Goal: Task Accomplishment & Management: Use online tool/utility

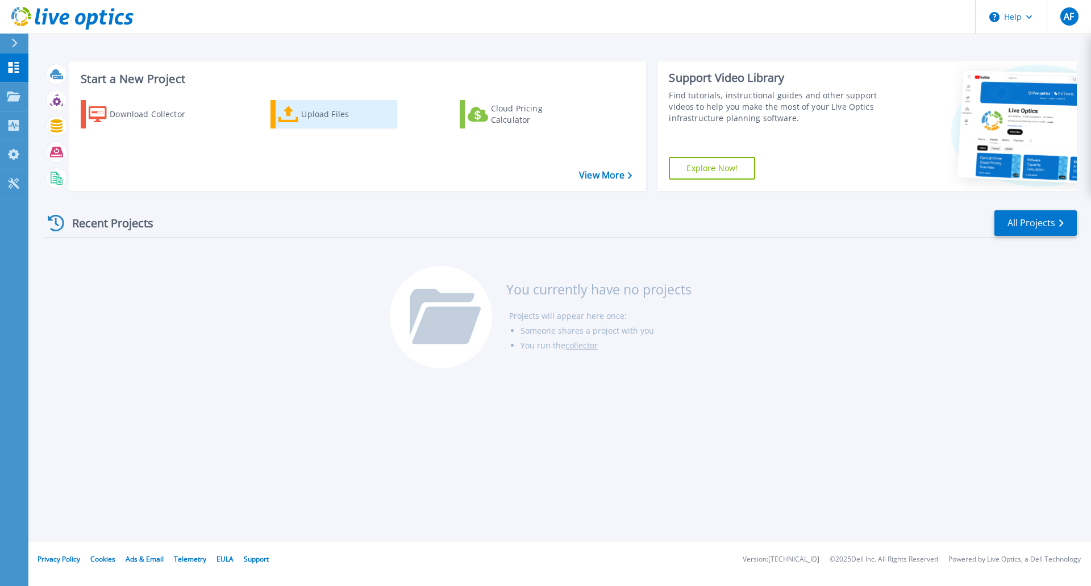
click at [303, 114] on div "Upload Files" at bounding box center [346, 114] width 91 height 23
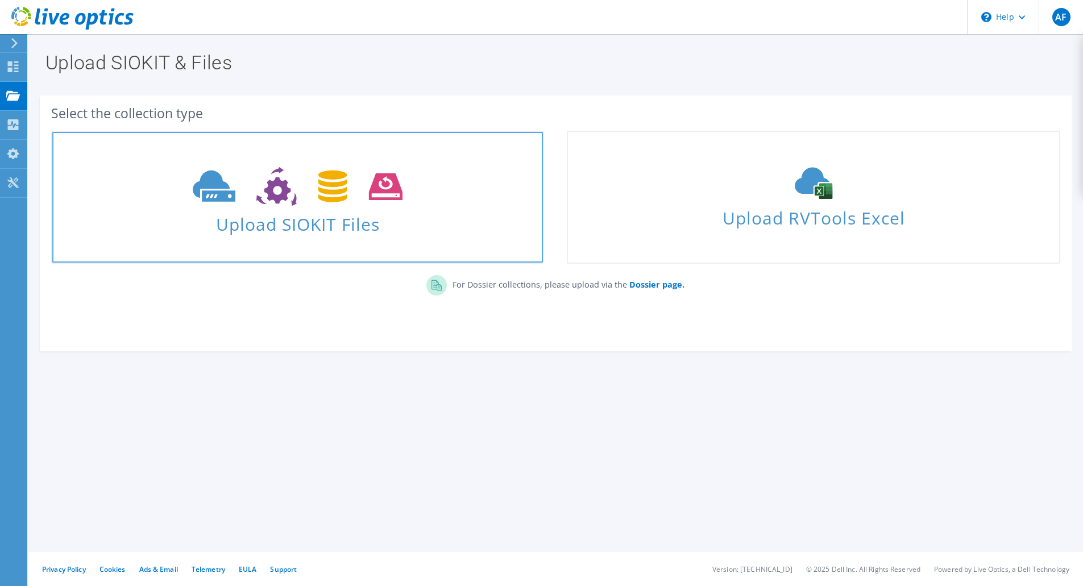
click at [267, 186] on icon at bounding box center [298, 186] width 210 height 39
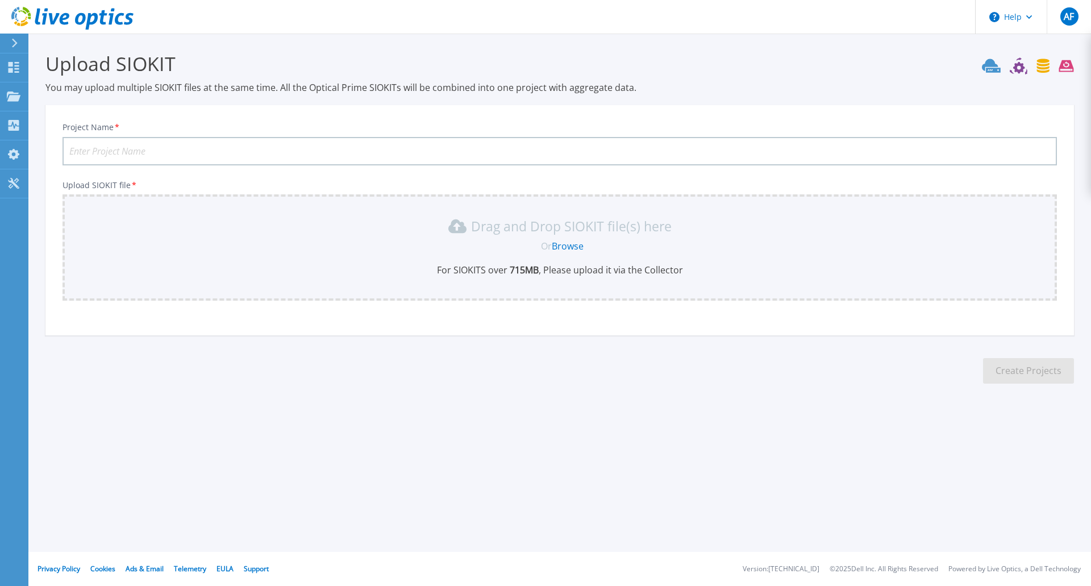
click at [559, 244] on link "Browse" at bounding box center [568, 246] width 32 height 13
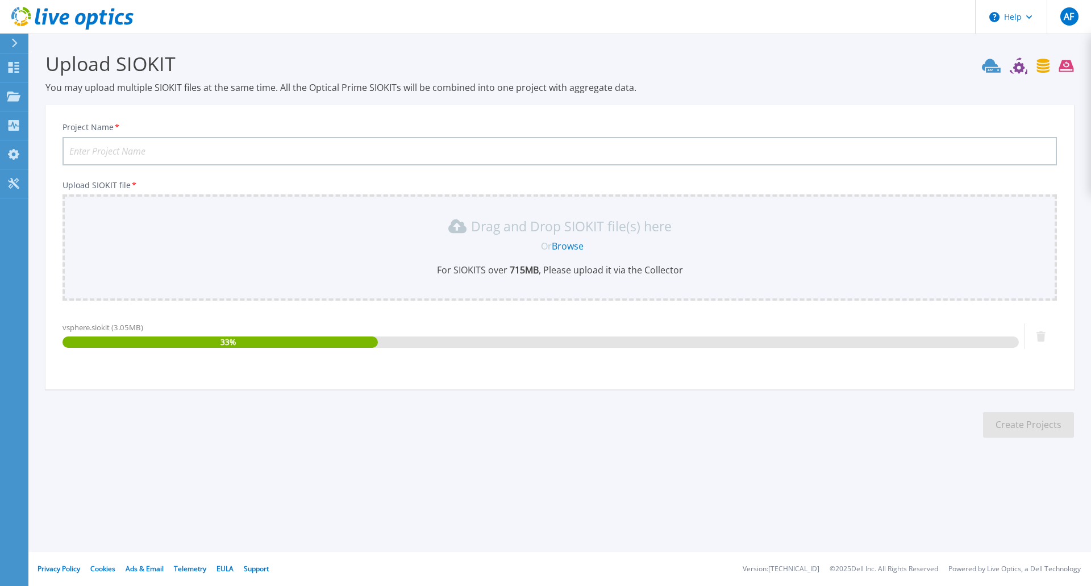
click at [184, 155] on input "Project Name *" at bounding box center [560, 151] width 995 height 28
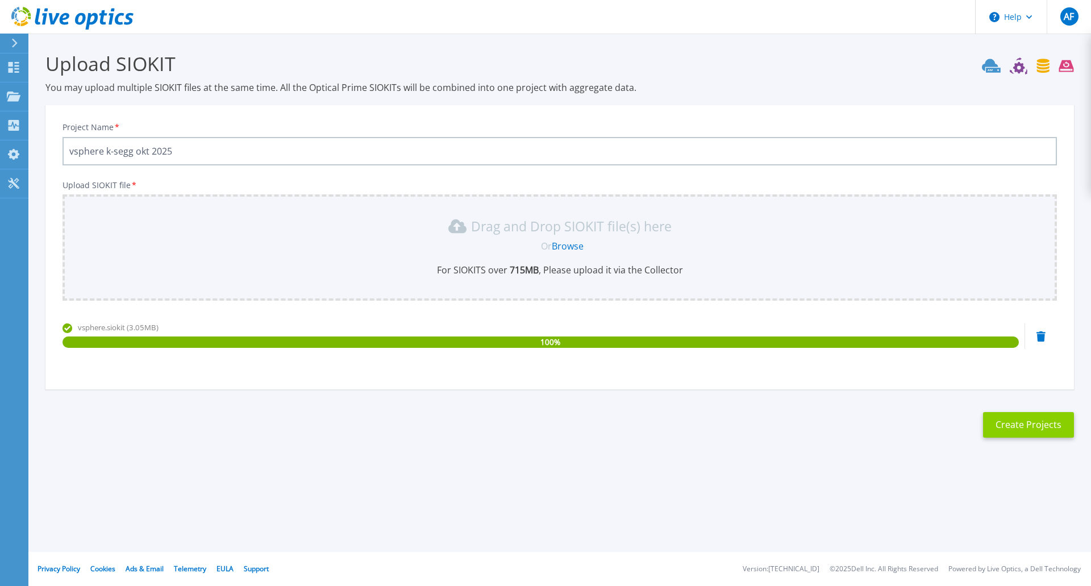
type input "vsphere k-segg okt 2025"
click at [1014, 429] on button "Create Projects" at bounding box center [1028, 425] width 91 height 26
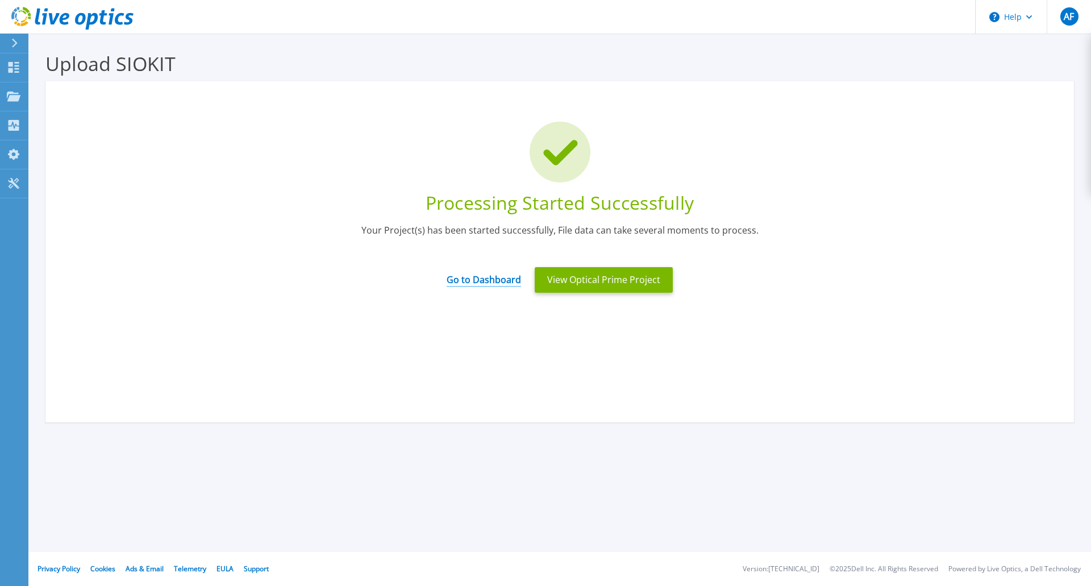
click at [492, 280] on link "Go to Dashboard" at bounding box center [484, 276] width 74 height 22
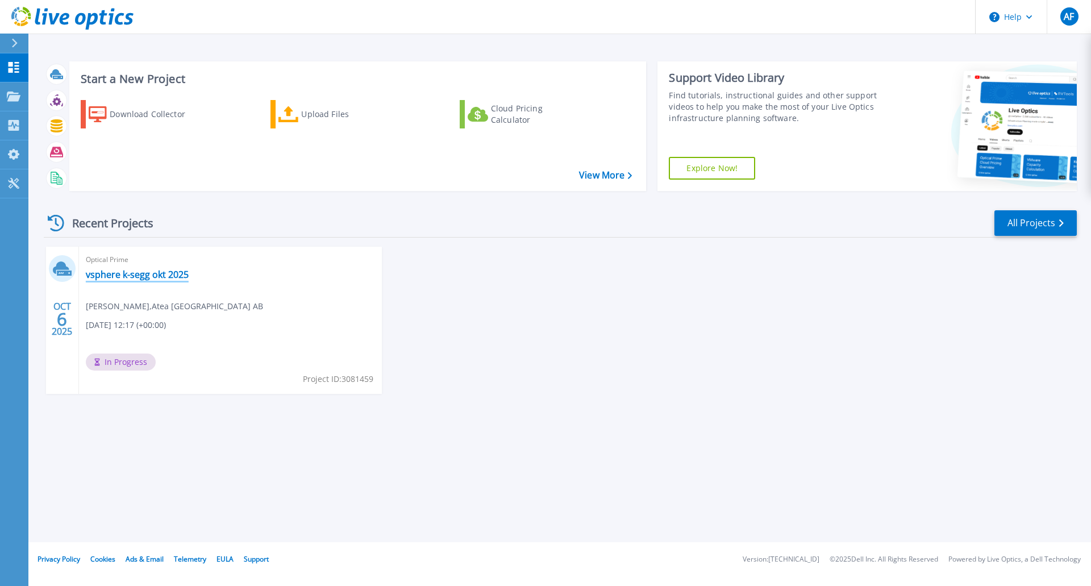
click at [155, 275] on link "vsphere k-segg okt 2025" at bounding box center [137, 274] width 103 height 11
click at [433, 280] on div "OCT 6 2025 Optical Prime vsphere k-segg okt 2025 Ardian Ferizi , Atea Sverige A…" at bounding box center [556, 332] width 1042 height 170
click at [427, 254] on div "OCT 6 2025 Optical Prime vsphere k-segg okt 2025 Ardian Ferizi , Atea Sverige A…" at bounding box center [556, 332] width 1042 height 170
click at [166, 278] on link "vsphere k-segg okt 2025" at bounding box center [137, 274] width 103 height 11
click at [481, 293] on div "[DATE] Optical Prime vsphere k-segg okt 2025 [PERSON_NAME] , Atea [GEOGRAPHIC_D…" at bounding box center [556, 332] width 1042 height 170
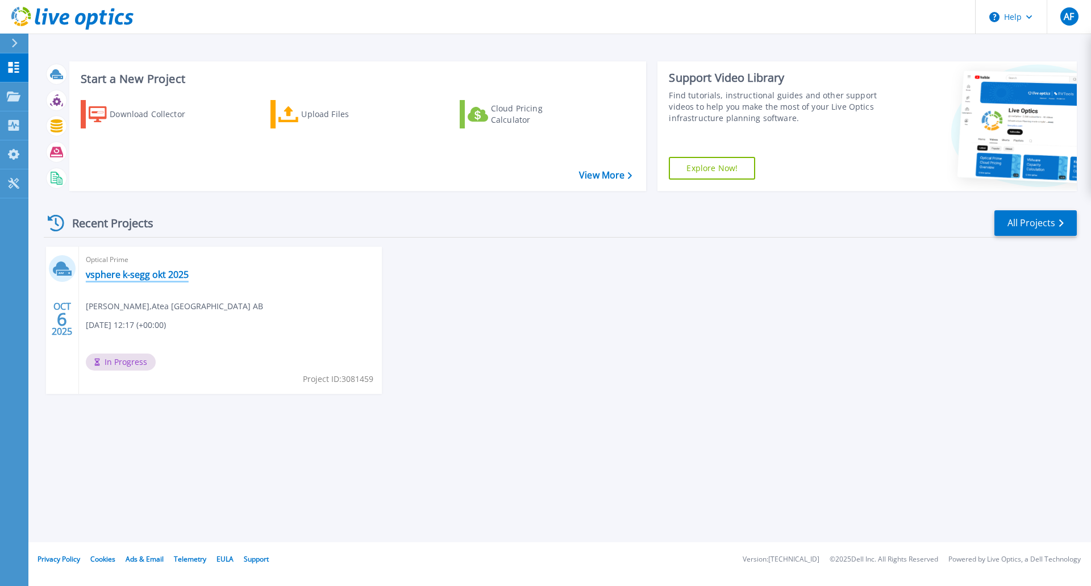
click at [147, 273] on link "vsphere k-segg okt 2025" at bounding box center [137, 274] width 103 height 11
click at [221, 275] on div "Optical Prime vsphere k-segg okt 2025 Ardian Ferizi , Atea Sverige AB 10/06/202…" at bounding box center [230, 320] width 303 height 147
click at [147, 270] on link "vsphere k-segg okt 2025" at bounding box center [137, 274] width 103 height 11
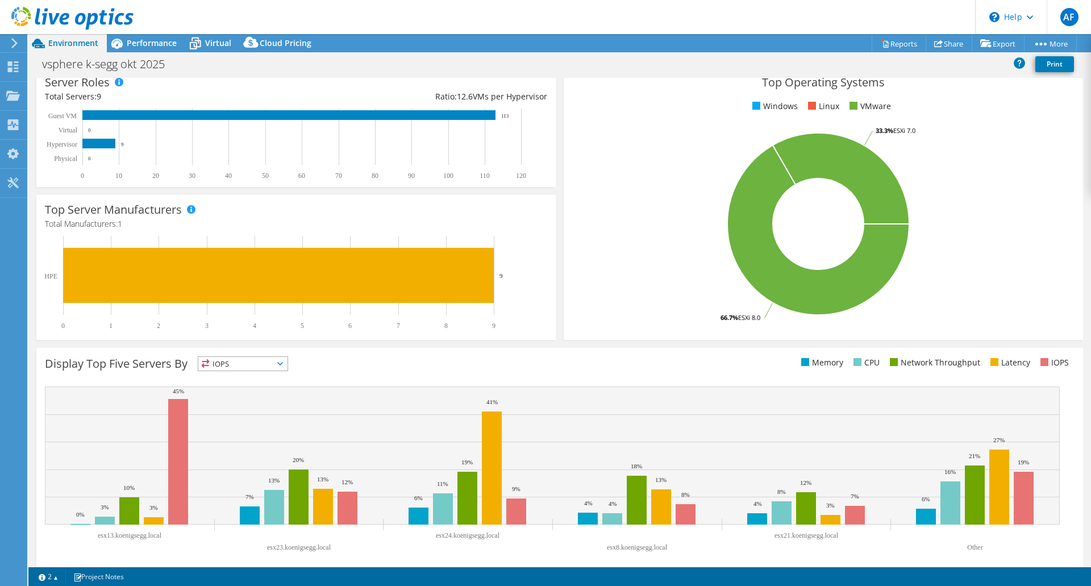
scroll to position [173, 0]
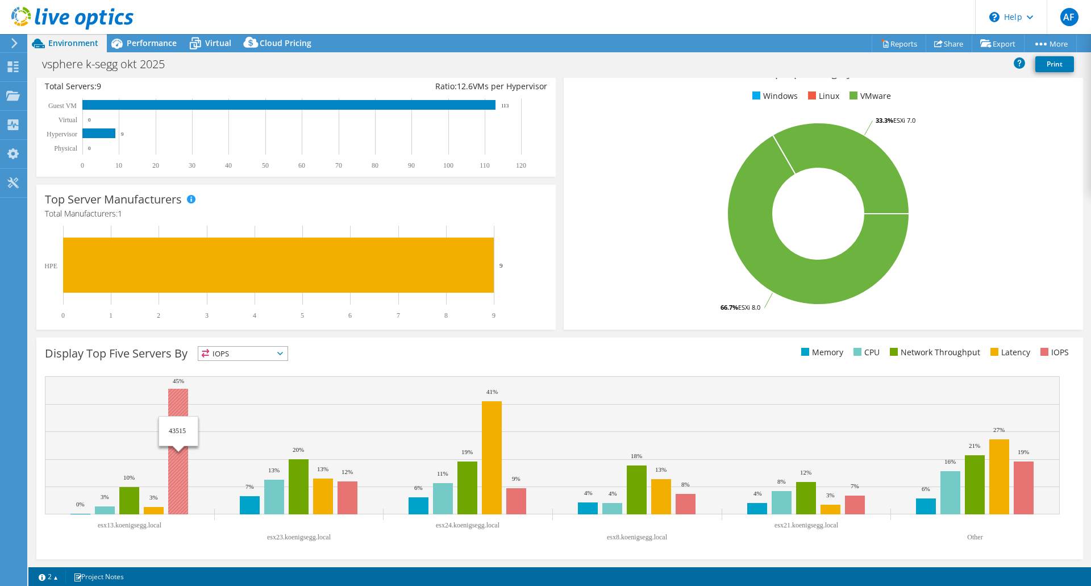
click at [177, 456] on rect at bounding box center [178, 452] width 20 height 126
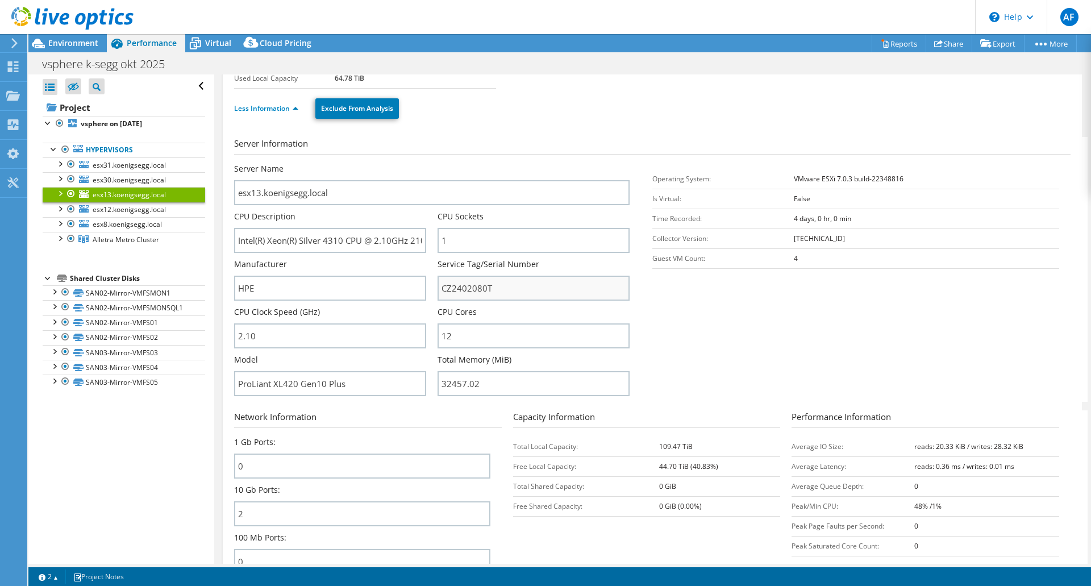
scroll to position [0, 0]
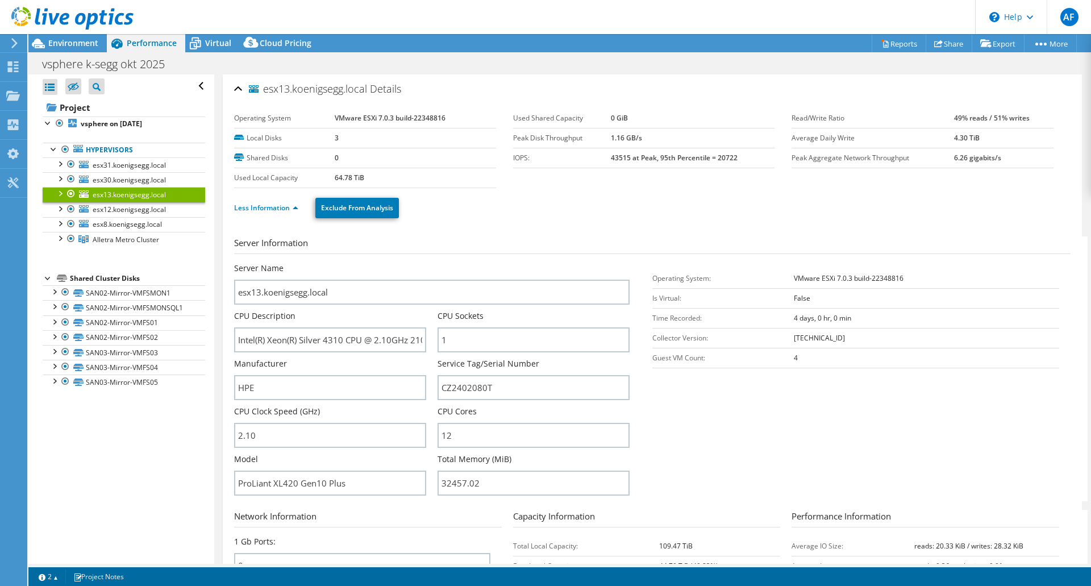
click at [61, 194] on div at bounding box center [59, 192] width 11 height 11
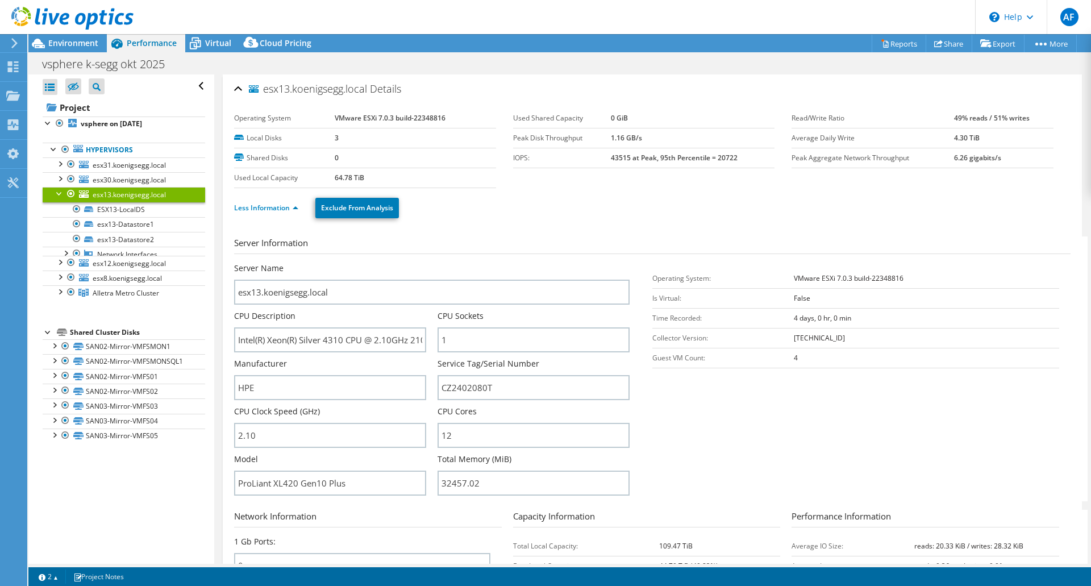
click at [61, 194] on div at bounding box center [59, 192] width 11 height 11
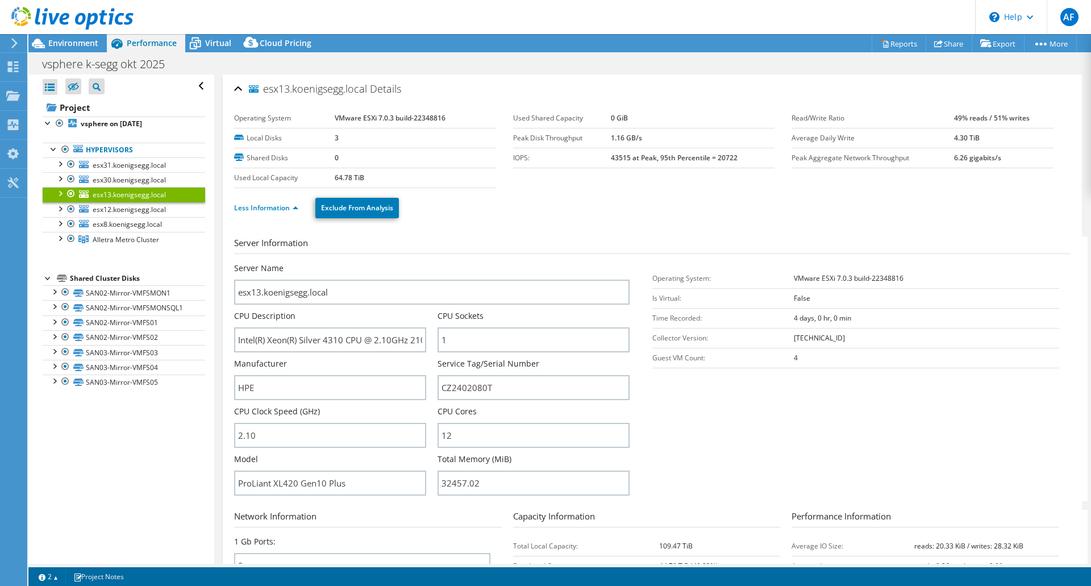
click at [68, 192] on div at bounding box center [70, 194] width 11 height 14
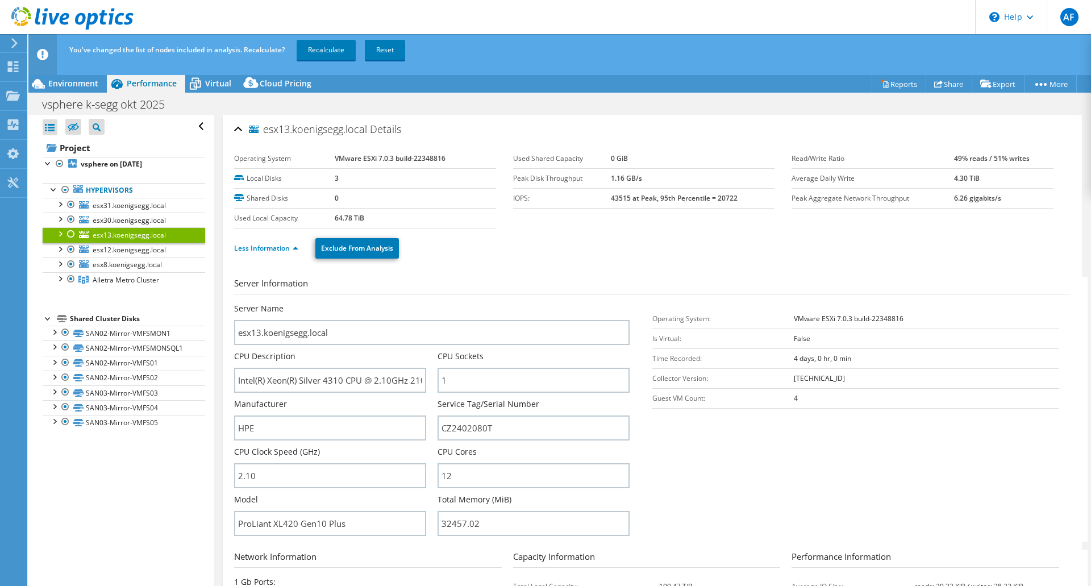
click at [60, 234] on div at bounding box center [59, 232] width 11 height 11
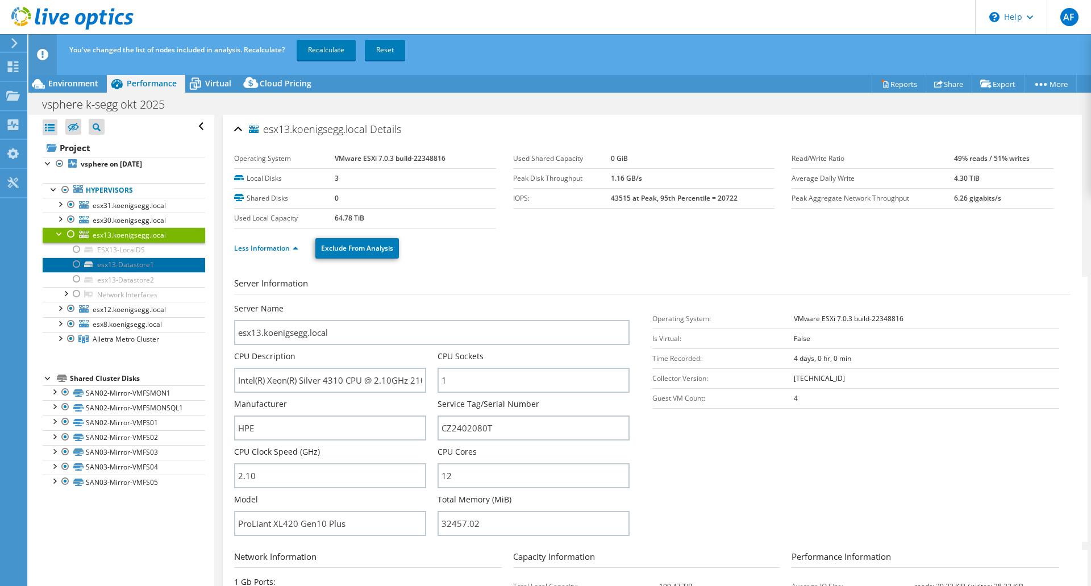
click at [115, 265] on link "esx13-Datastore1" at bounding box center [124, 264] width 163 height 15
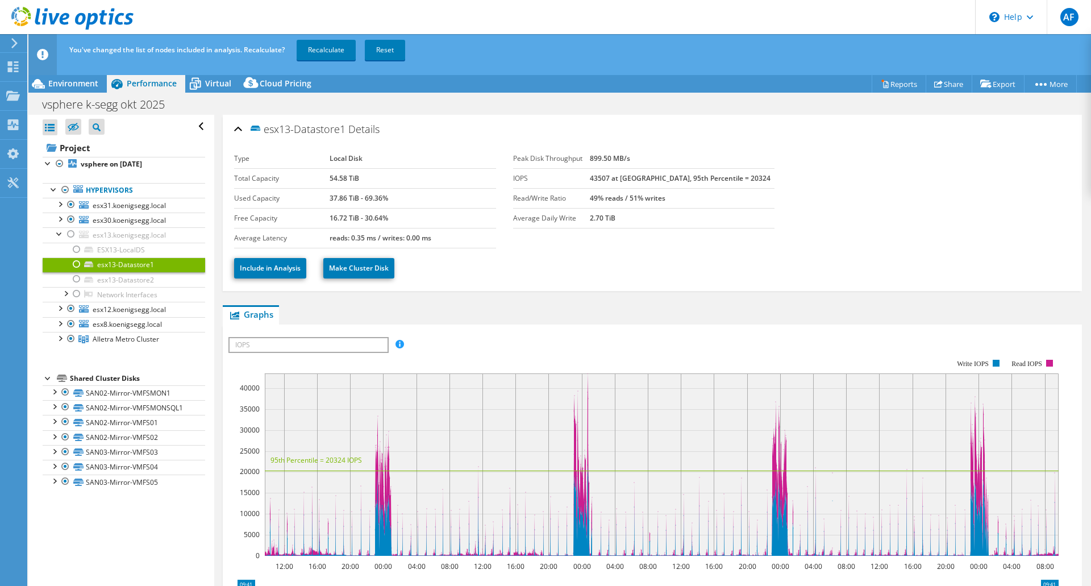
click at [359, 350] on span "IOPS" at bounding box center [308, 345] width 157 height 14
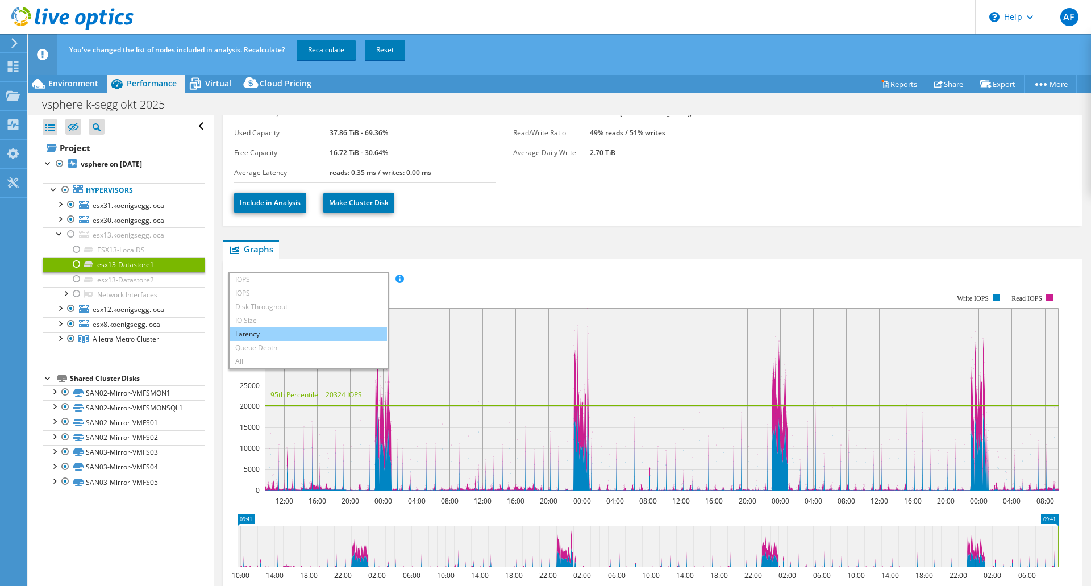
scroll to position [114, 0]
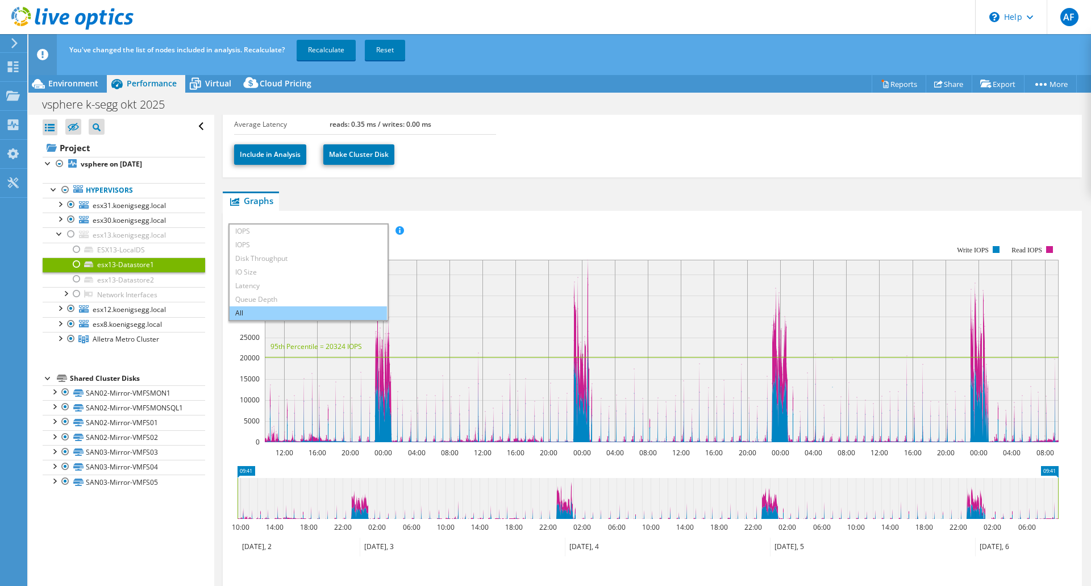
click at [289, 306] on li "All" at bounding box center [308, 313] width 157 height 14
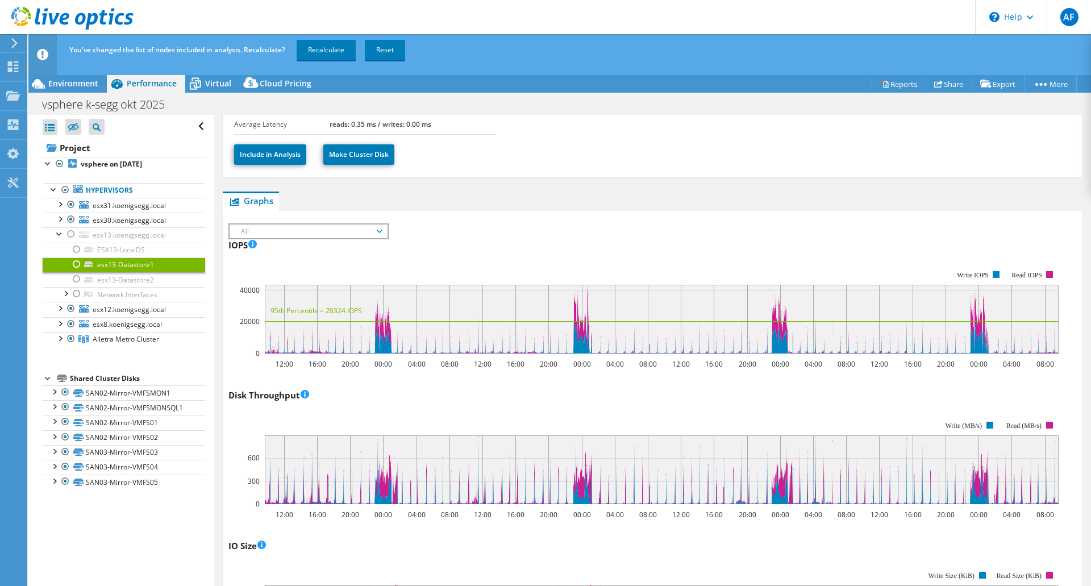
click at [378, 232] on span "All" at bounding box center [308, 232] width 146 height 14
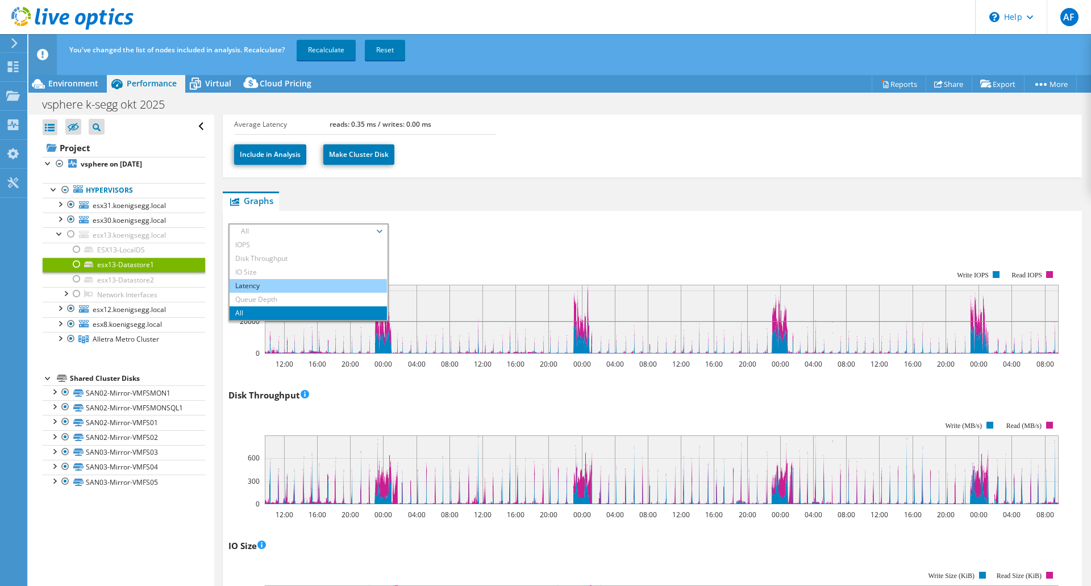
click at [280, 283] on li "Latency" at bounding box center [308, 286] width 157 height 14
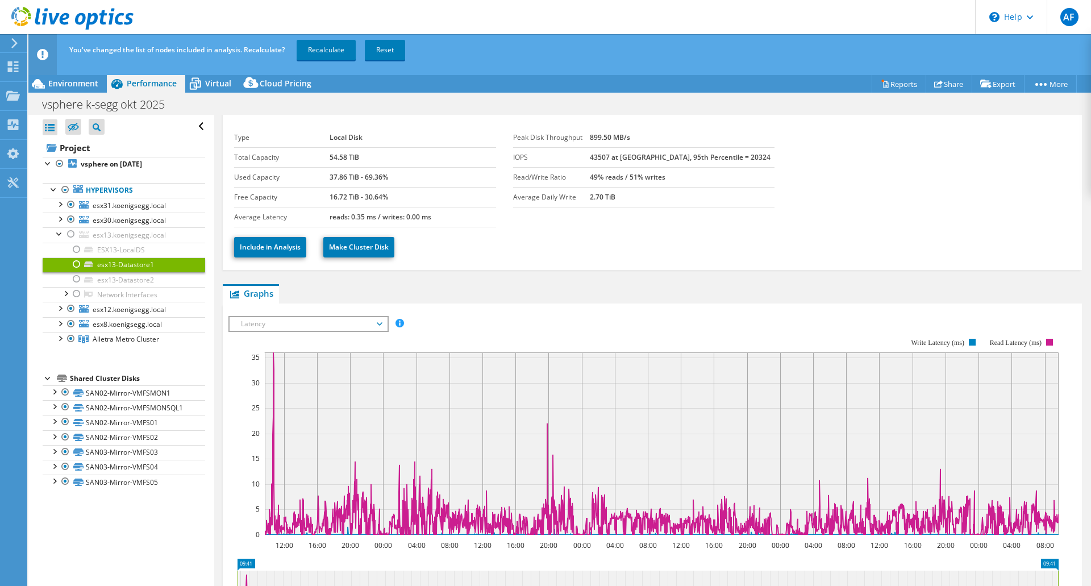
scroll to position [0, 0]
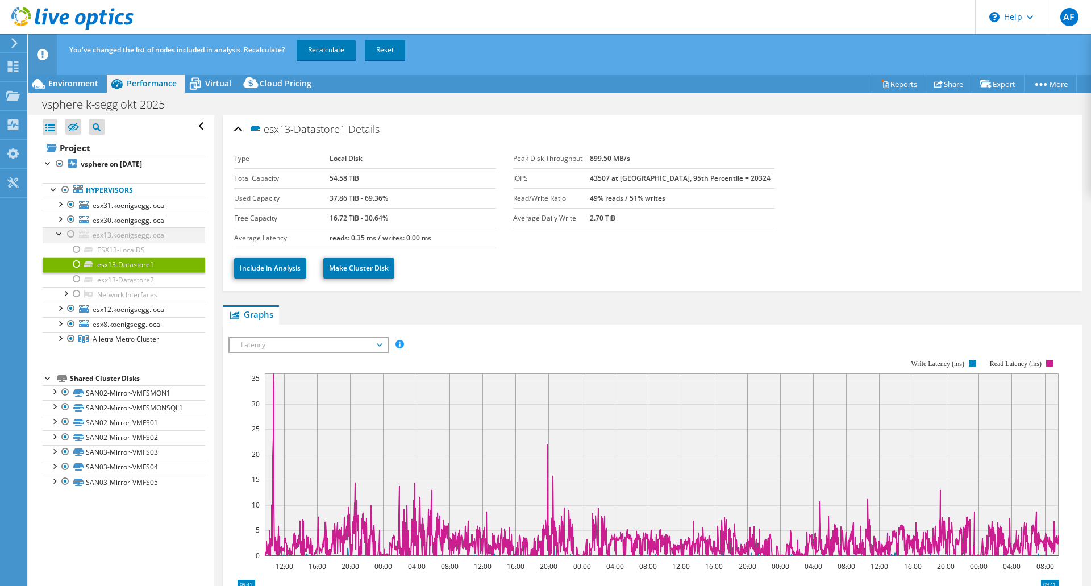
click at [60, 232] on div at bounding box center [59, 232] width 11 height 11
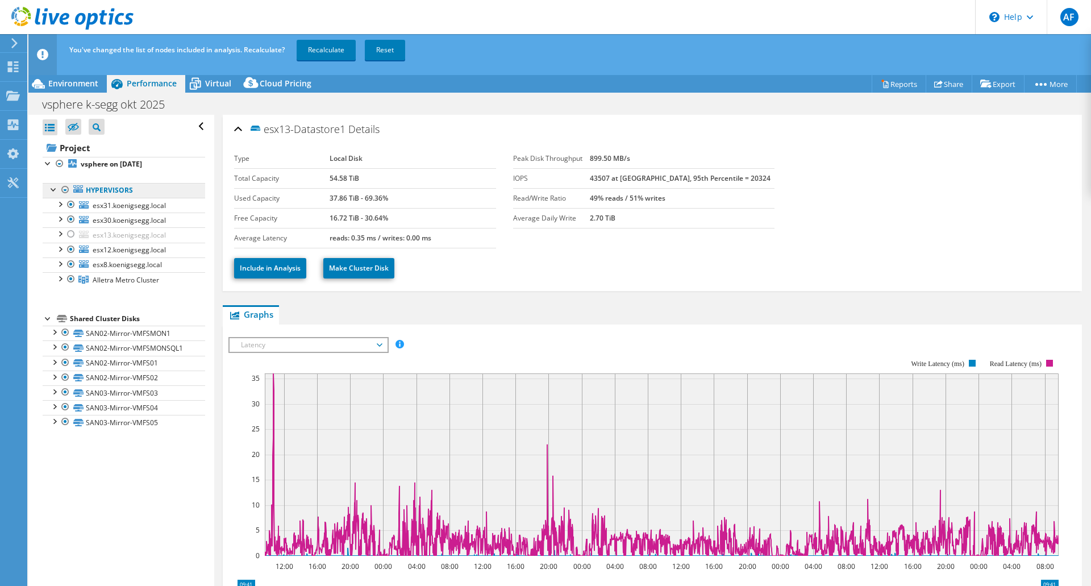
click at [125, 193] on link "Hypervisors" at bounding box center [124, 190] width 163 height 15
click at [110, 186] on link "Hypervisors" at bounding box center [124, 190] width 163 height 15
click at [81, 89] on div "Environment" at bounding box center [67, 83] width 78 height 18
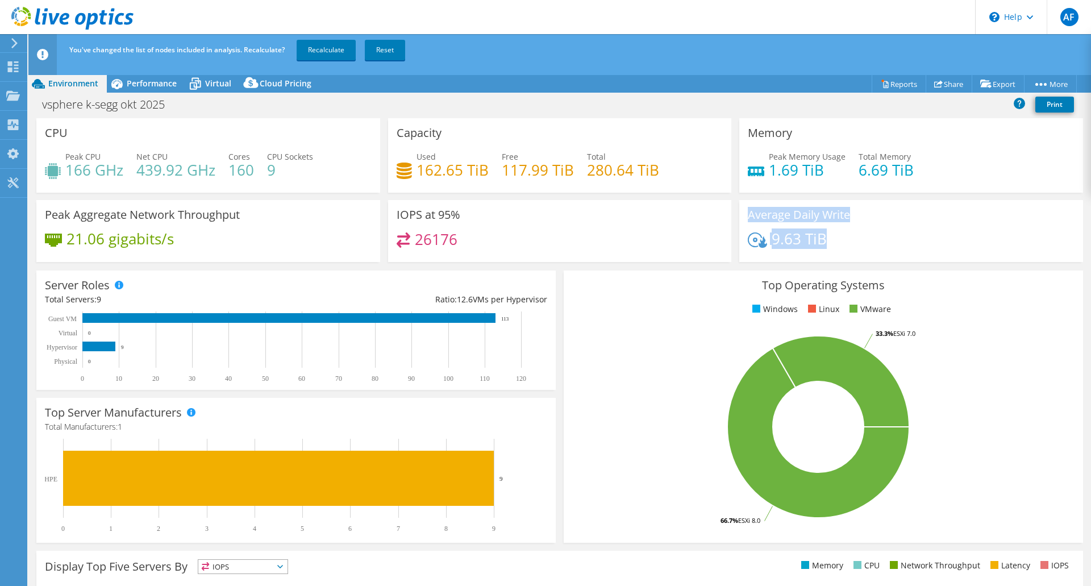
drag, startPoint x: 808, startPoint y: 246, endPoint x: 736, endPoint y: 220, distance: 76.0
click at [739, 220] on div "Average Daily Write 9.63 TiB" at bounding box center [911, 231] width 344 height 62
click at [748, 219] on h3 "Average Daily Write" at bounding box center [799, 215] width 102 height 13
drag, startPoint x: 829, startPoint y: 245, endPoint x: 745, endPoint y: 219, distance: 88.5
click at [745, 219] on div "Average Daily Write 9.63 TiB" at bounding box center [911, 231] width 344 height 62
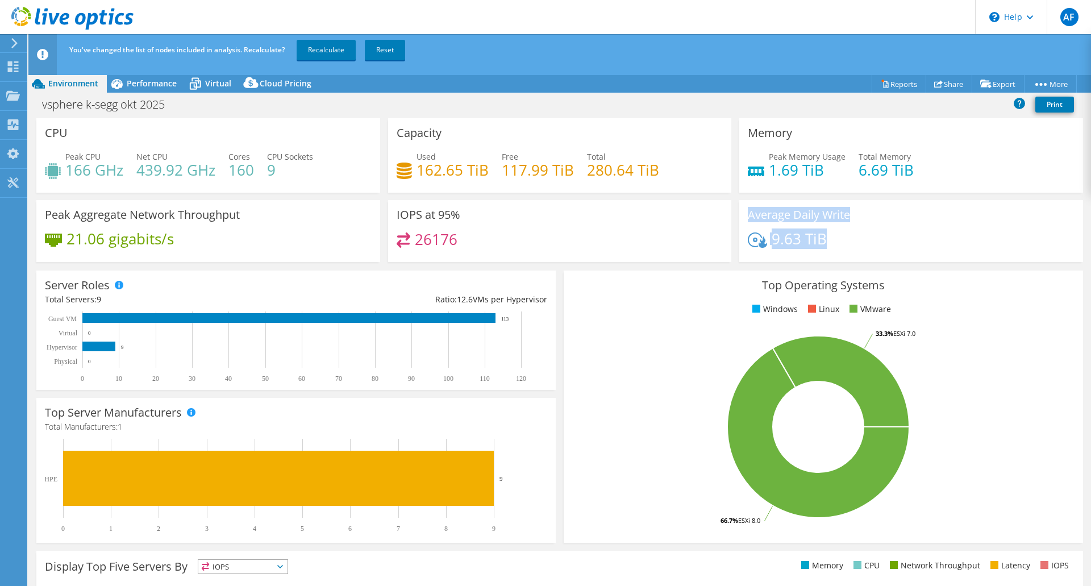
click at [748, 219] on h3 "Average Daily Write" at bounding box center [799, 215] width 102 height 13
drag, startPoint x: 491, startPoint y: 238, endPoint x: 385, endPoint y: 214, distance: 107.8
click at [388, 214] on div "IOPS at 95% 26176" at bounding box center [560, 231] width 344 height 62
click at [455, 219] on h3 "IOPS at 95%" at bounding box center [429, 215] width 64 height 13
click at [138, 82] on span "Performance" at bounding box center [152, 83] width 50 height 11
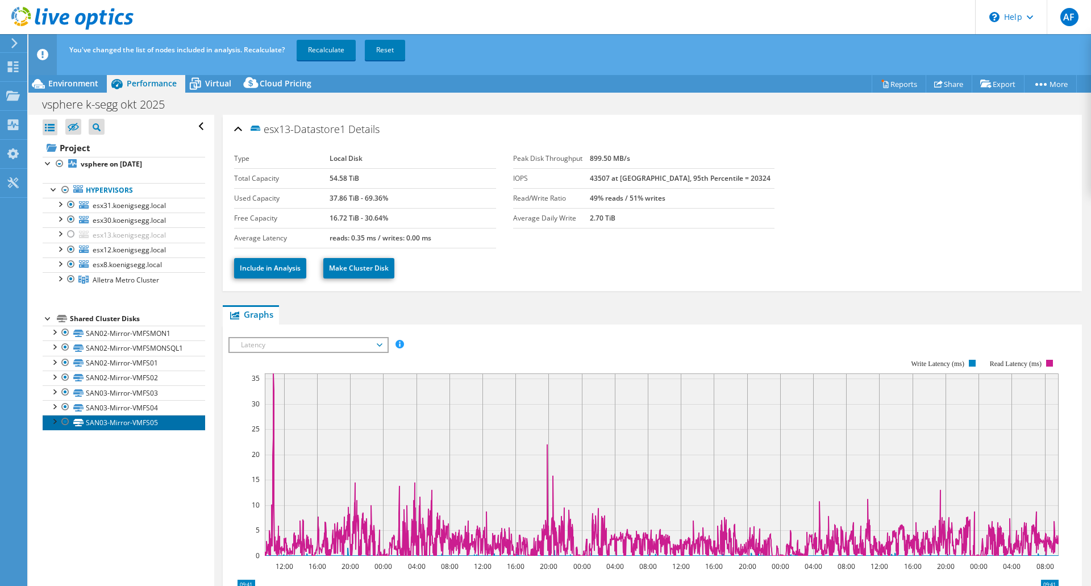
click at [113, 423] on link "SAN03-Mirror-VMFS05" at bounding box center [124, 422] width 163 height 15
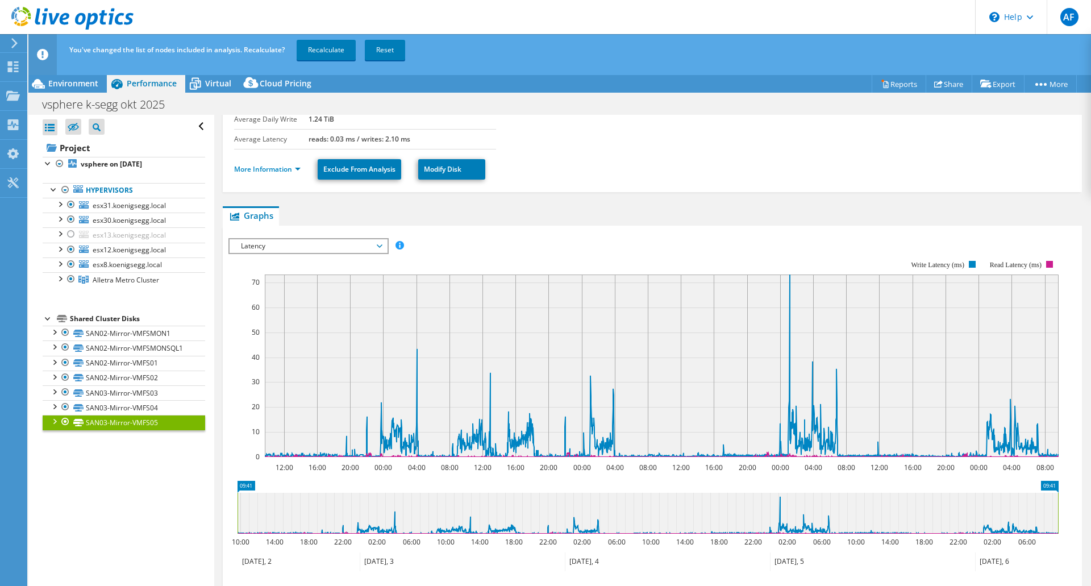
scroll to position [171, 0]
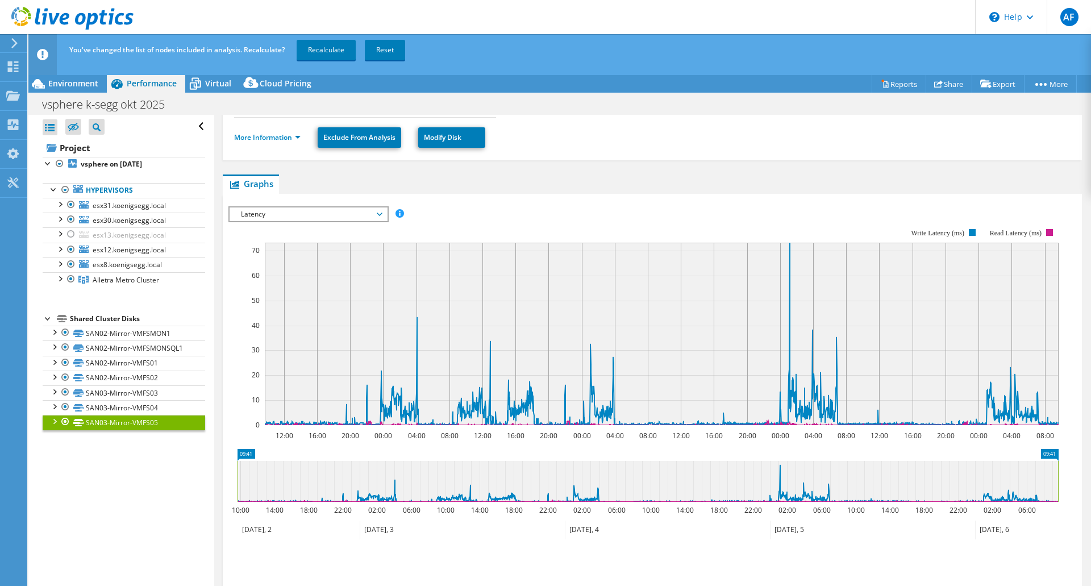
click at [376, 213] on span "Latency" at bounding box center [308, 214] width 146 height 14
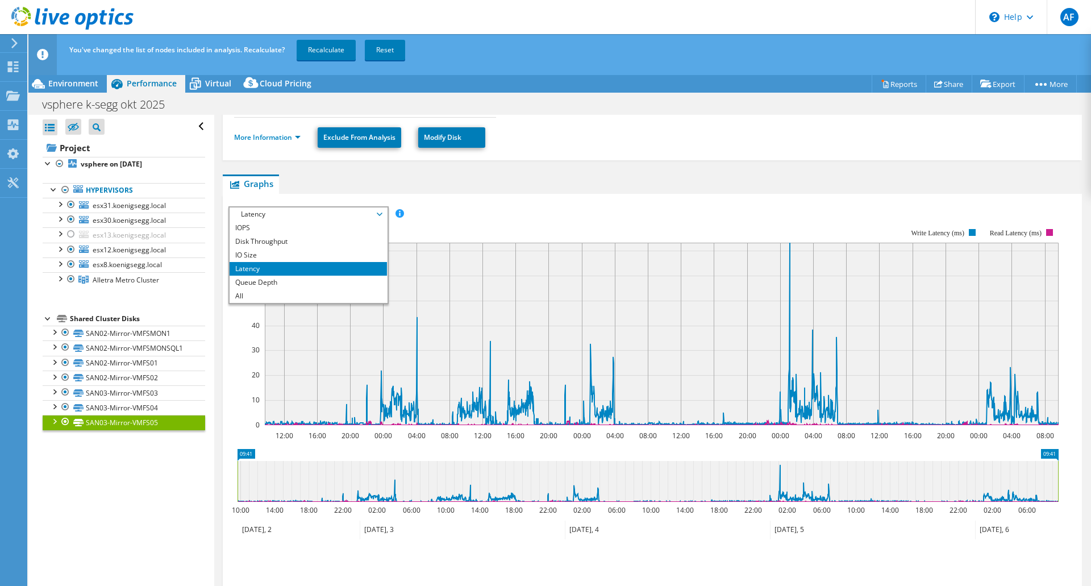
click at [472, 200] on div "IOPS Disk Throughput IO Size Latency Queue Depth CPU Percentage Memory Page Fau…" at bounding box center [652, 394] width 848 height 401
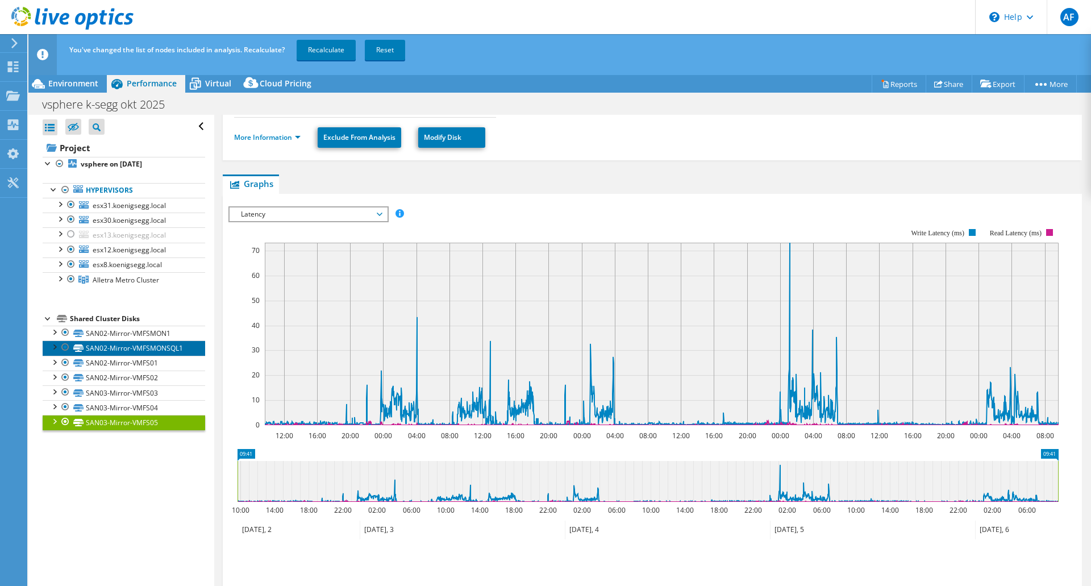
click at [124, 346] on link "SAN02-Mirror-VMFSMONSQL1" at bounding box center [124, 347] width 163 height 15
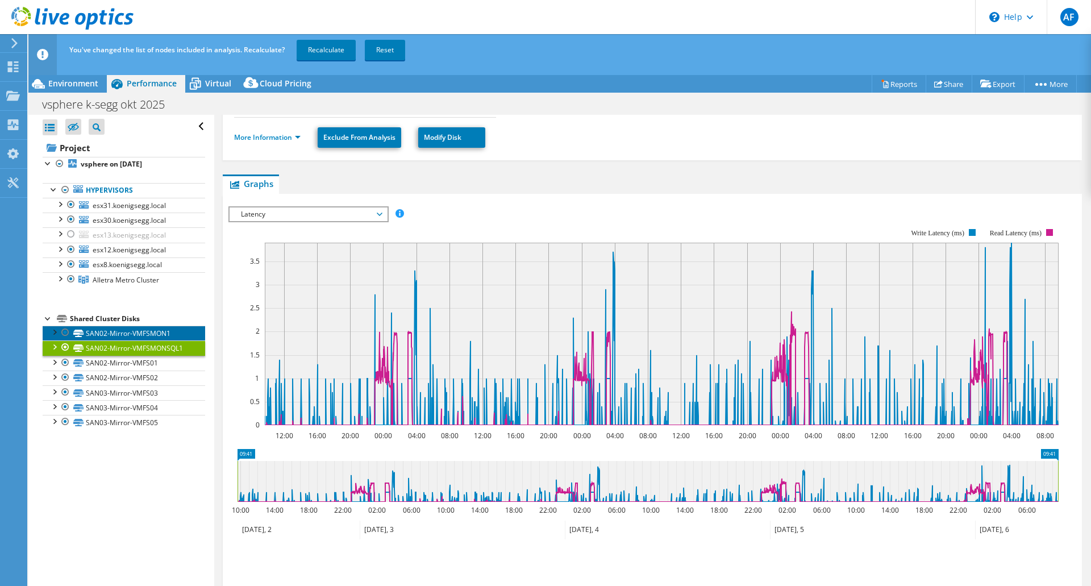
click at [133, 335] on link "SAN02-Mirror-VMFSMON1" at bounding box center [124, 333] width 163 height 15
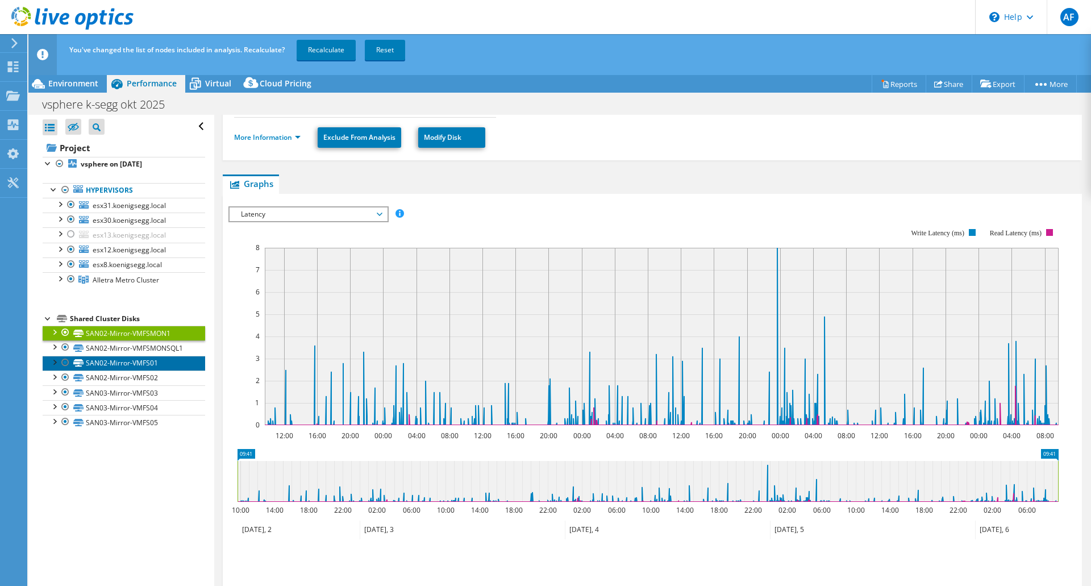
click at [132, 363] on link "SAN02-Mirror-VMFS01" at bounding box center [124, 363] width 163 height 15
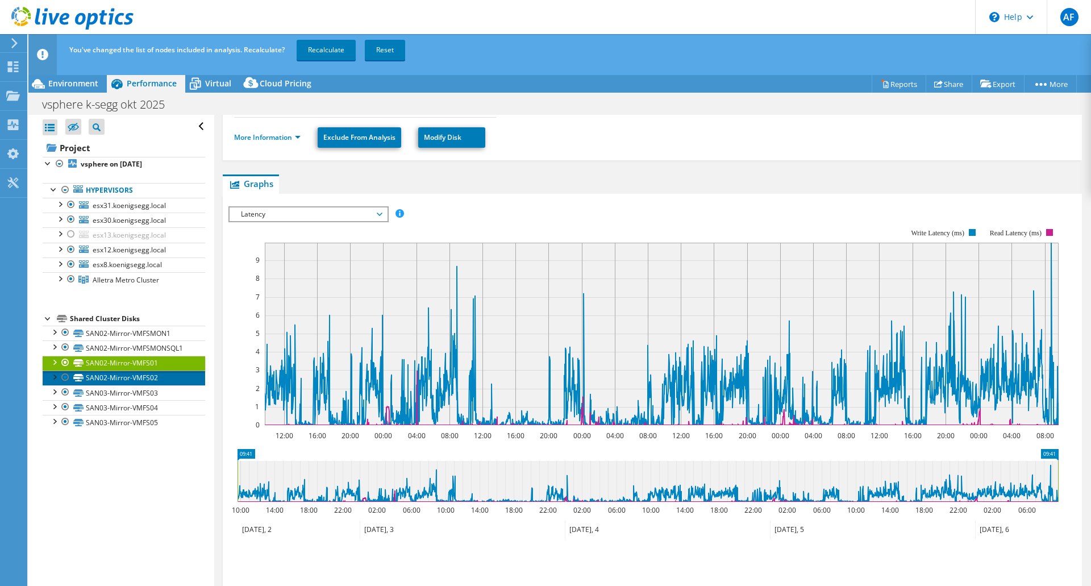
click at [131, 376] on link "SAN02-Mirror-VMFS02" at bounding box center [124, 378] width 163 height 15
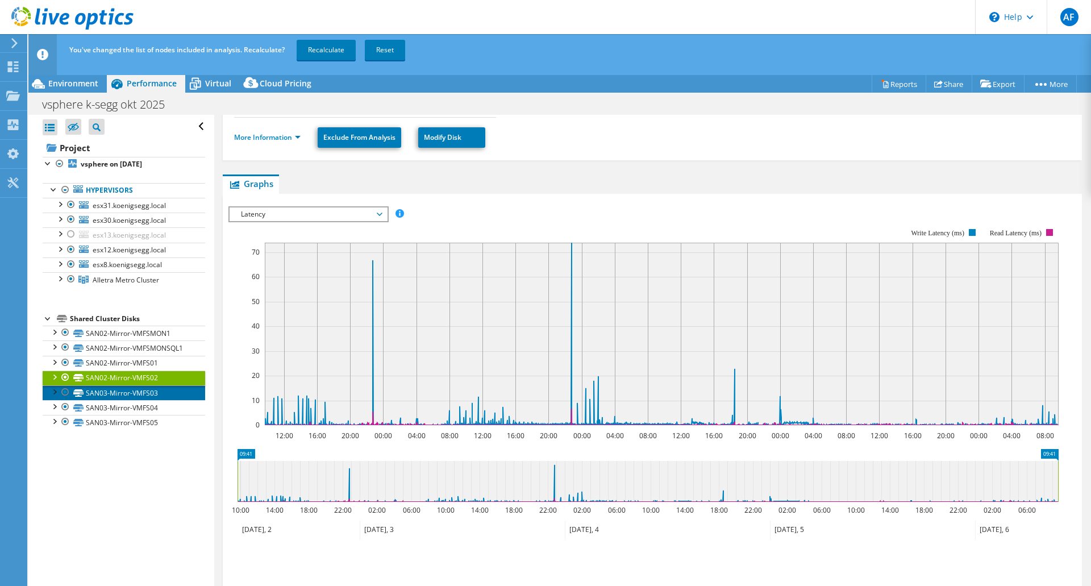
click at [133, 396] on link "SAN03-Mirror-VMFS03" at bounding box center [124, 392] width 163 height 15
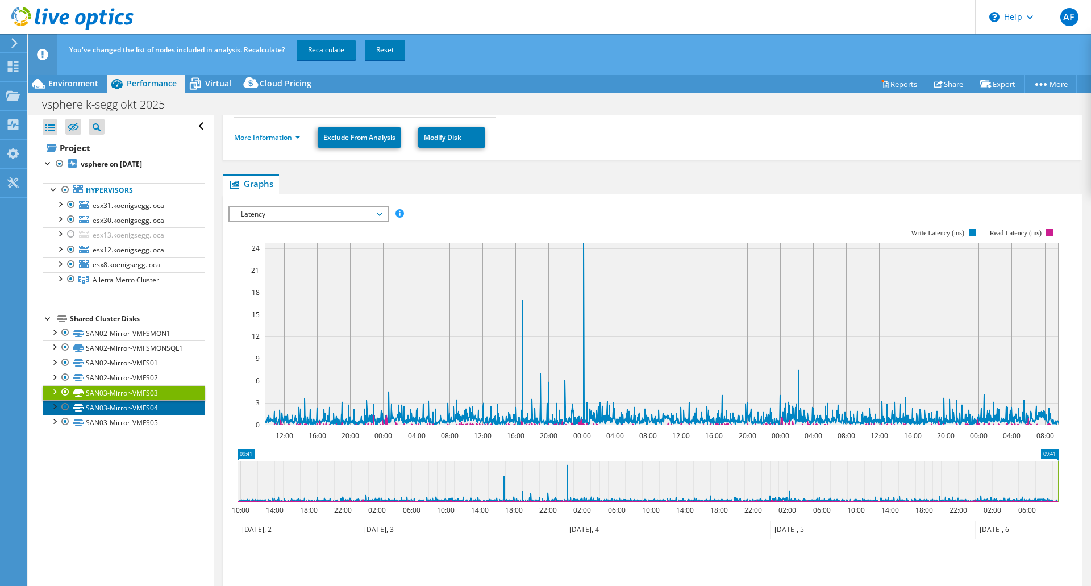
click at [135, 408] on link "SAN03-Mirror-VMFS04" at bounding box center [124, 407] width 163 height 15
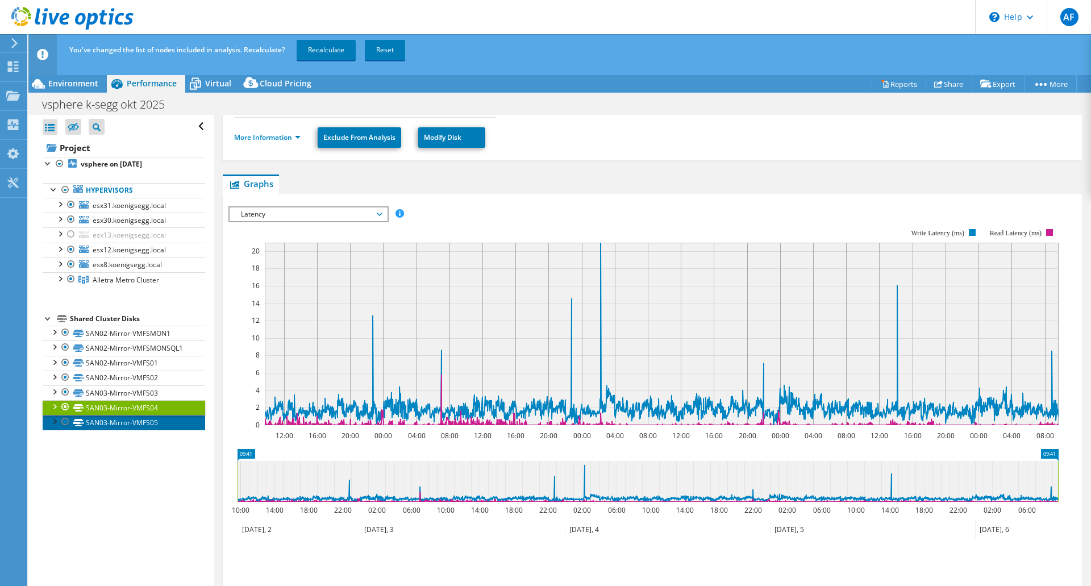
click at [127, 421] on link "SAN03-Mirror-VMFS05" at bounding box center [124, 422] width 163 height 15
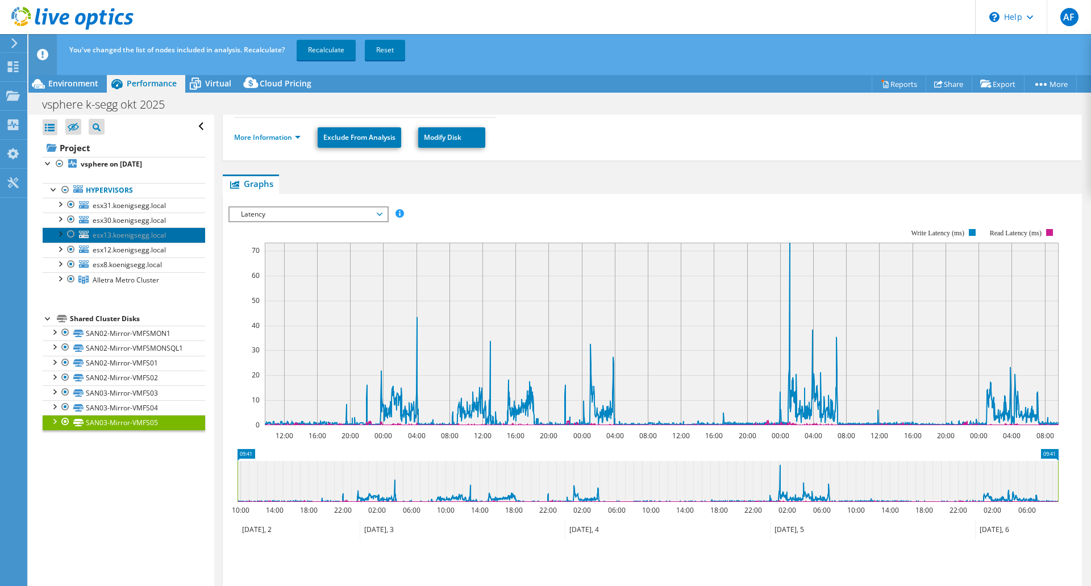
click at [128, 232] on span "esx13.koenigsegg.local" at bounding box center [129, 235] width 73 height 10
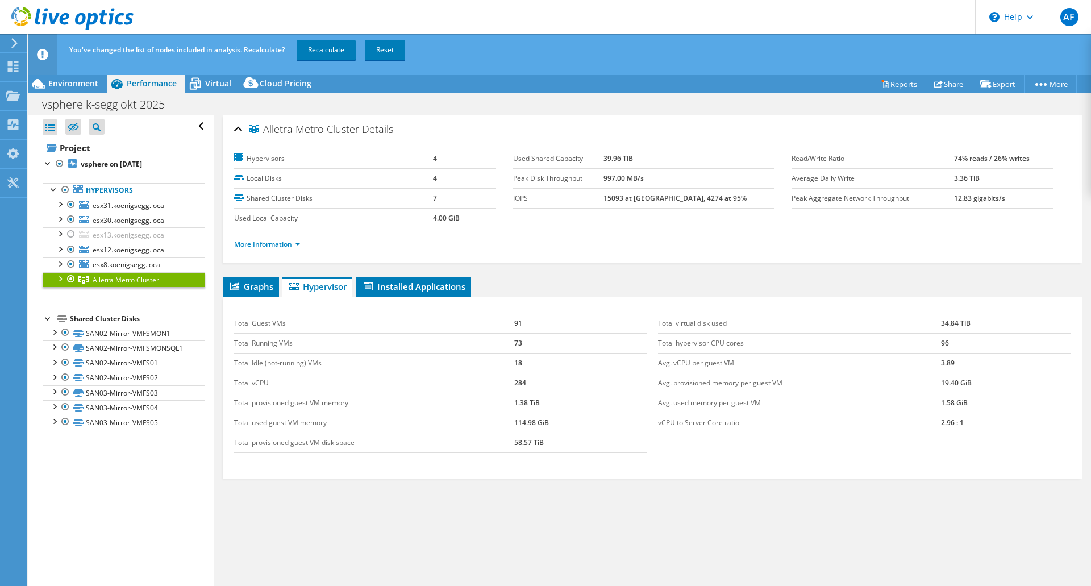
select select "USD"
click at [124, 163] on b "vsphere on [DATE]" at bounding box center [111, 164] width 61 height 10
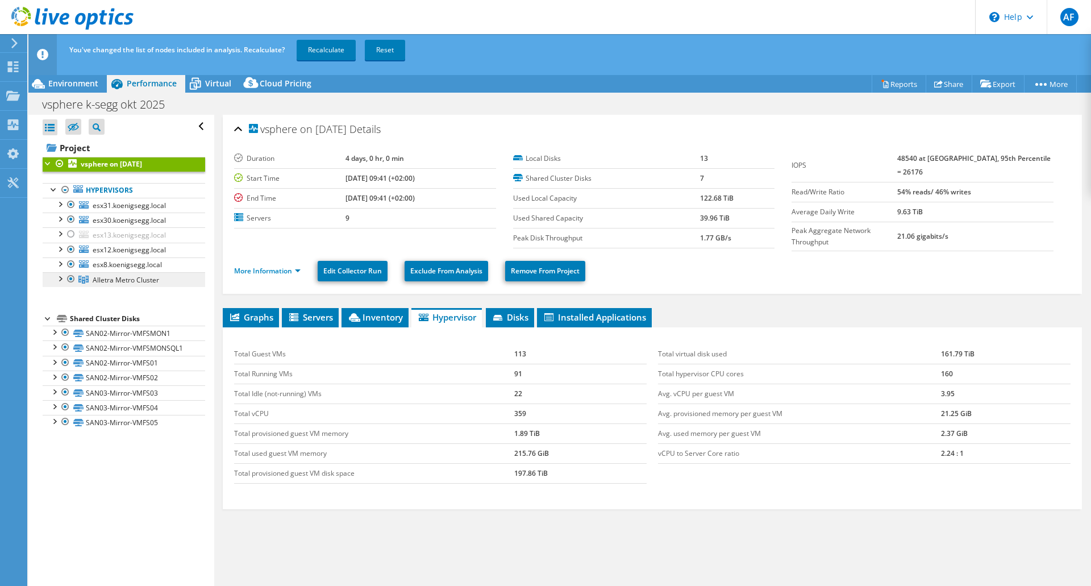
click at [115, 284] on span "Alletra Metro Cluster" at bounding box center [126, 280] width 67 height 10
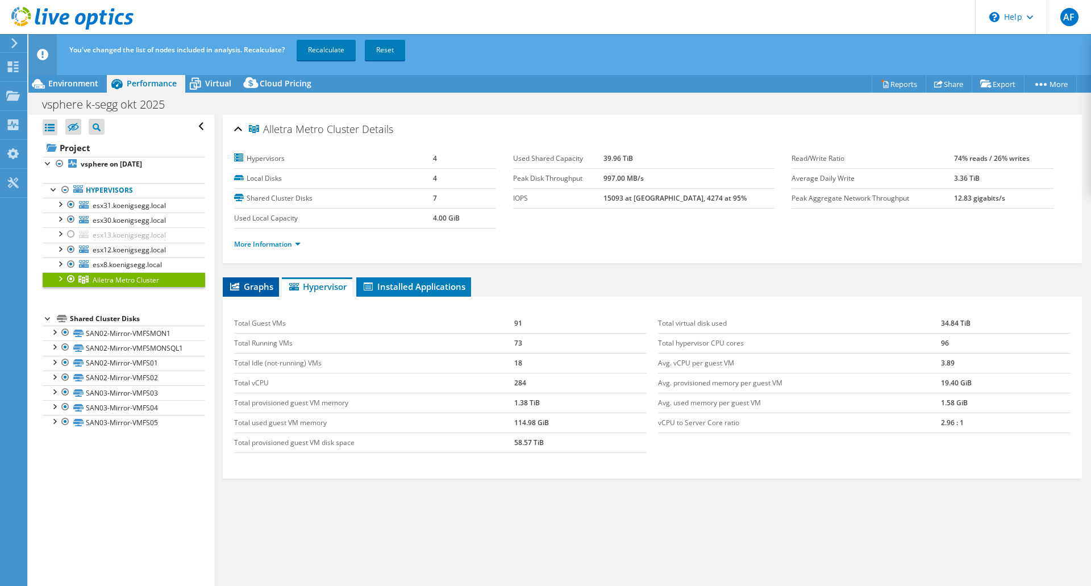
click at [268, 287] on span "Graphs" at bounding box center [250, 286] width 45 height 11
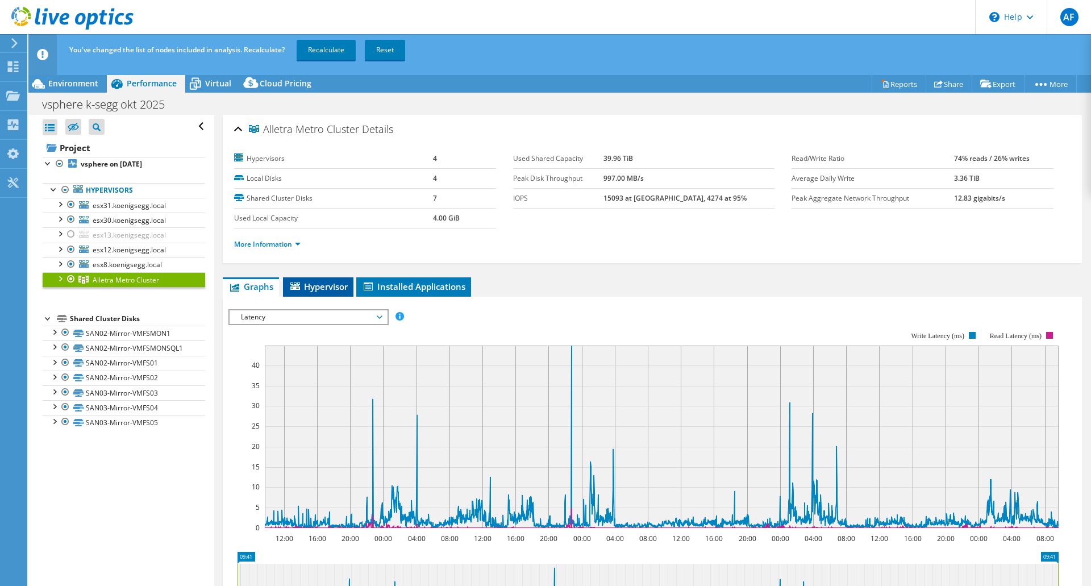
click at [334, 285] on span "Hypervisor" at bounding box center [318, 286] width 59 height 11
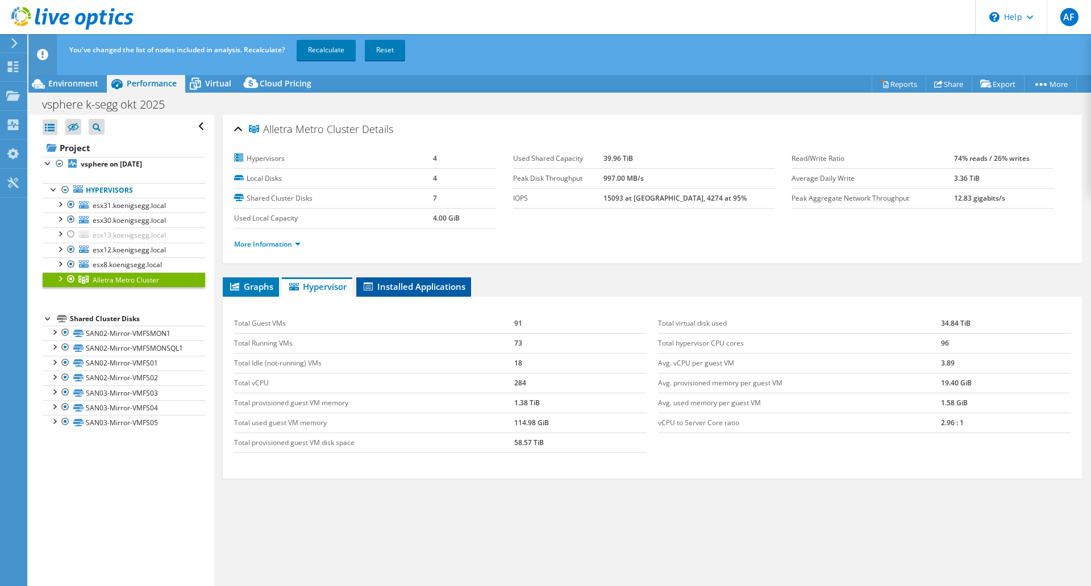
click at [397, 282] on span "Installed Applications" at bounding box center [413, 286] width 103 height 11
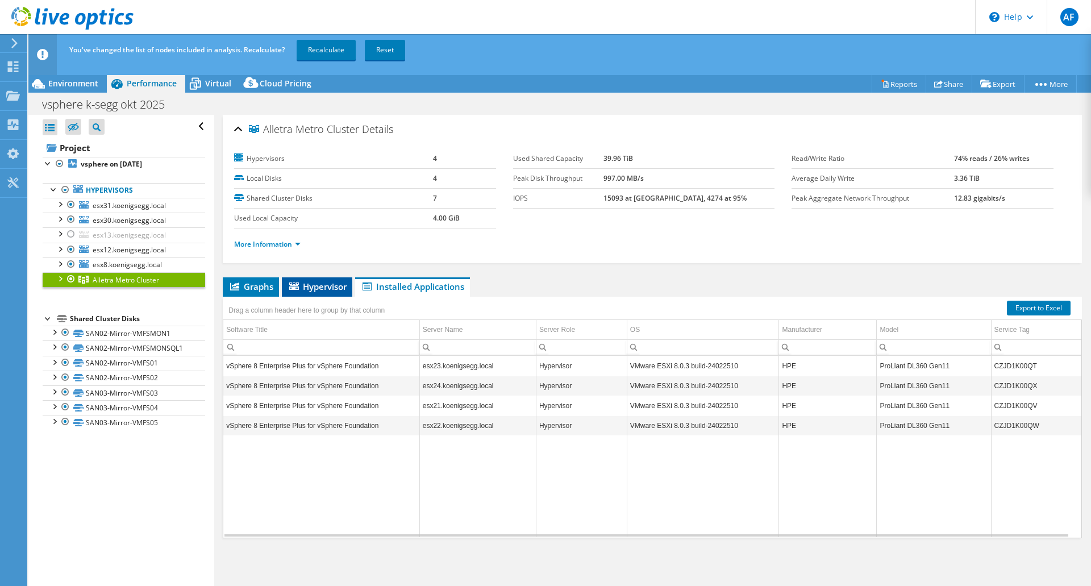
click at [319, 287] on span "Hypervisor" at bounding box center [317, 286] width 59 height 11
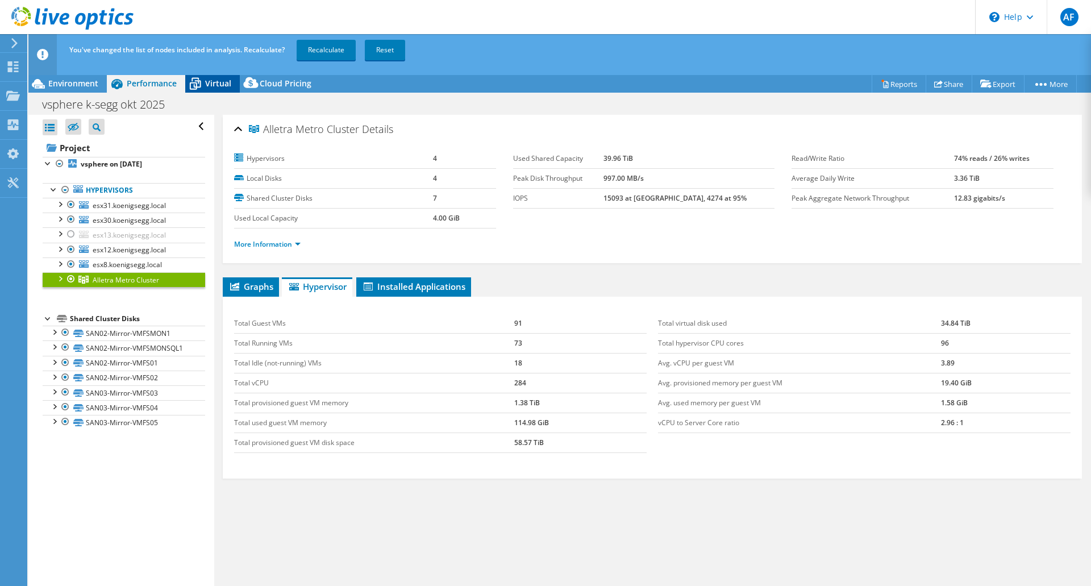
click at [214, 90] on div "Virtual" at bounding box center [212, 83] width 55 height 18
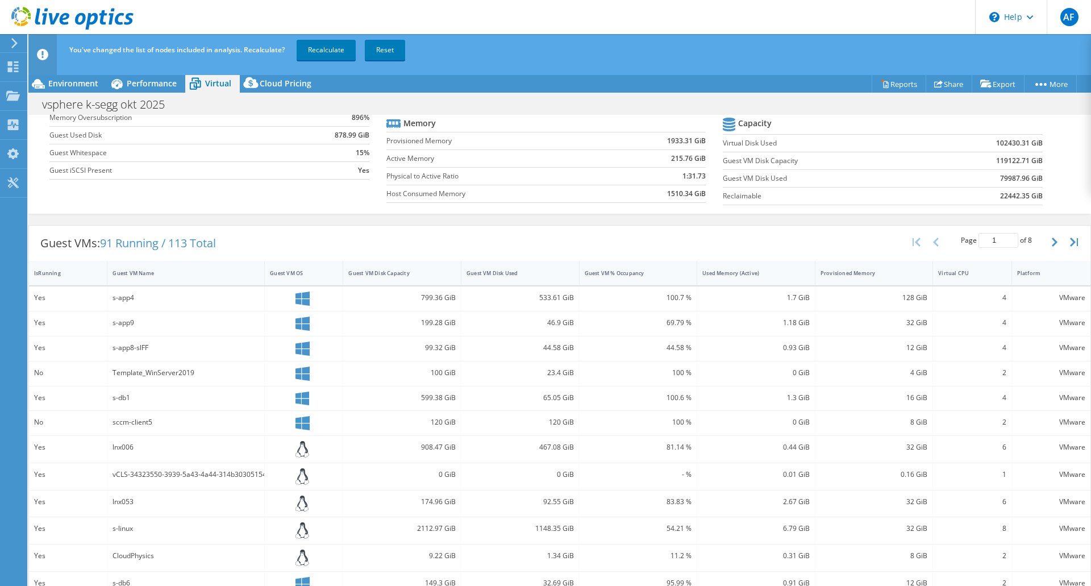
scroll to position [114, 0]
click at [40, 271] on div "IsRunning" at bounding box center [61, 272] width 54 height 7
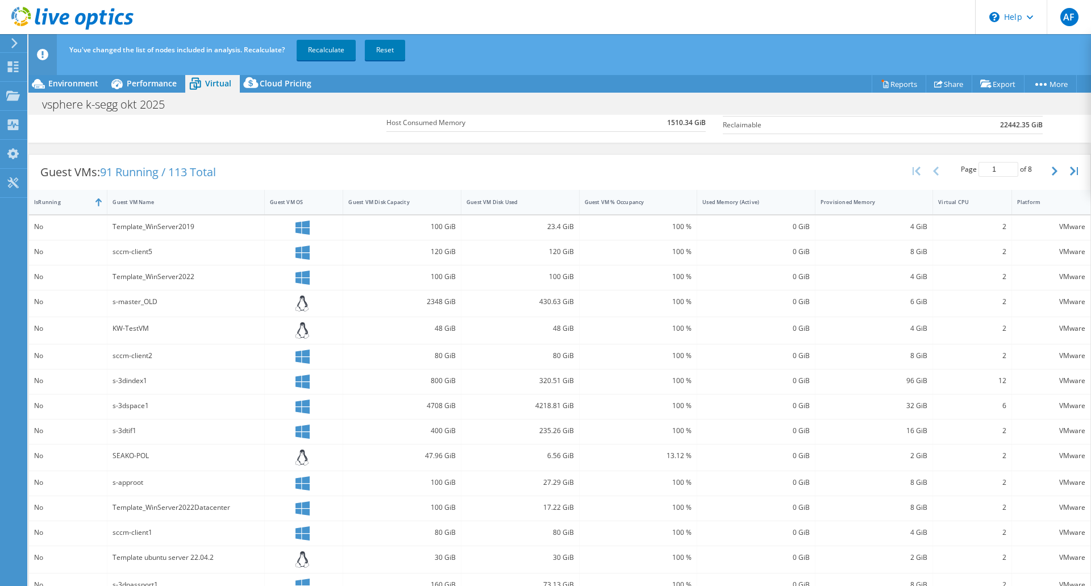
scroll to position [0, 0]
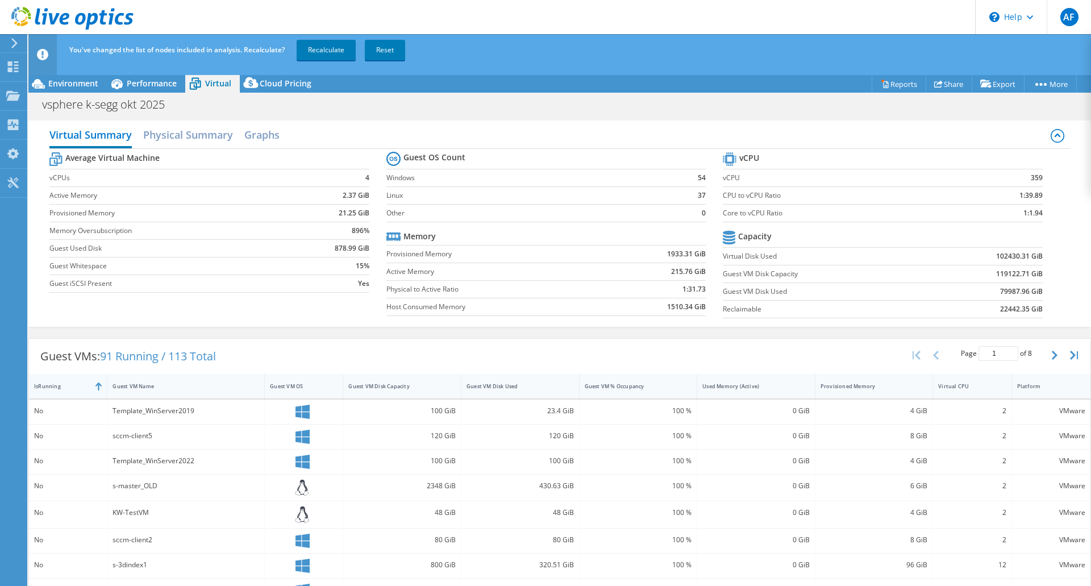
click at [49, 384] on div "IsRunning" at bounding box center [61, 386] width 54 height 7
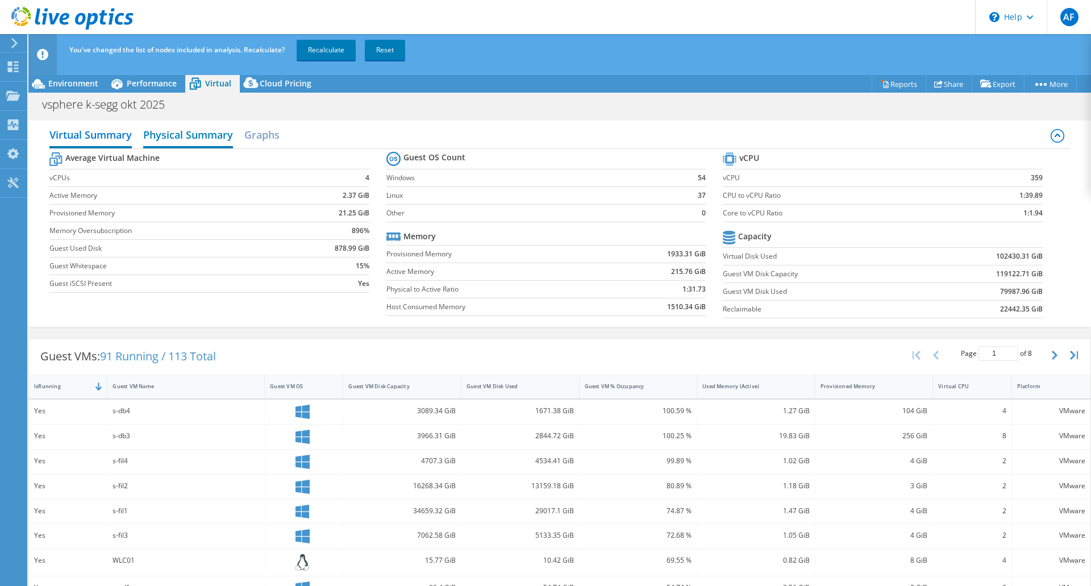
click at [188, 134] on h2 "Physical Summary" at bounding box center [188, 135] width 90 height 25
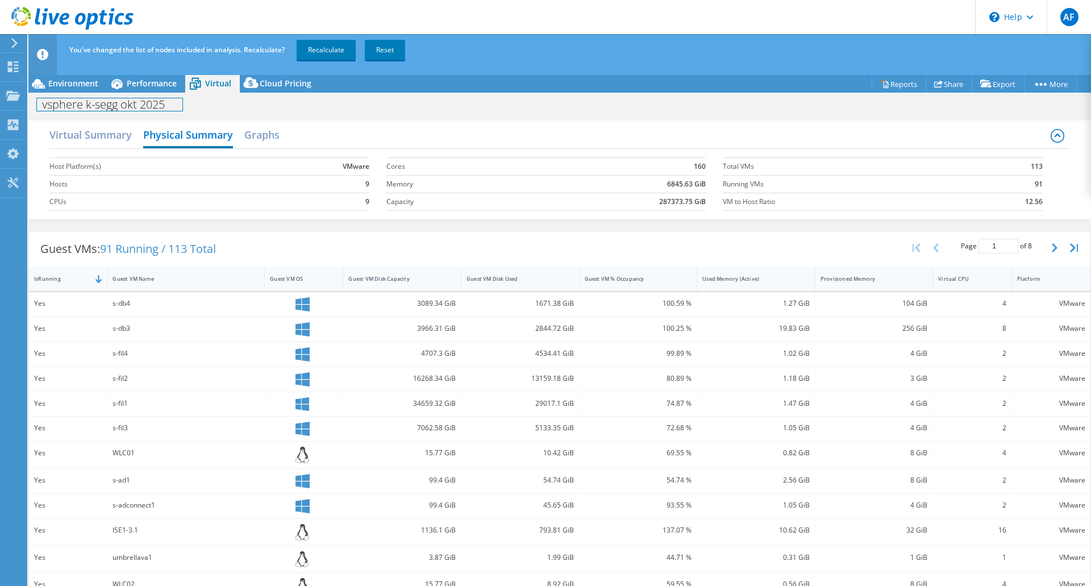
click at [153, 93] on div "vsphere k-segg okt 2025 Print" at bounding box center [559, 104] width 1063 height 22
click at [153, 86] on span "Performance" at bounding box center [152, 83] width 50 height 11
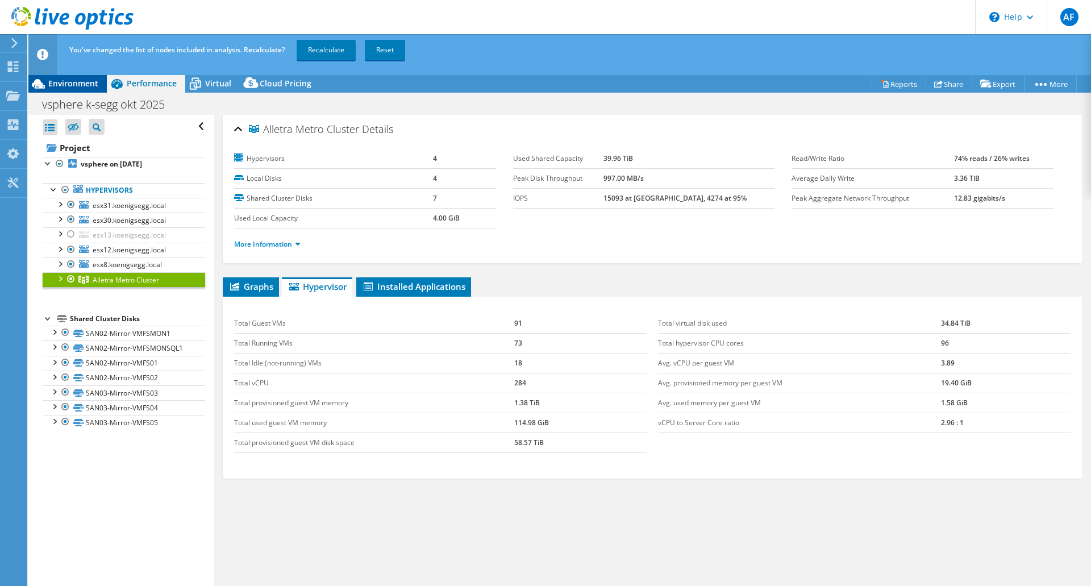
click at [93, 84] on span "Environment" at bounding box center [73, 83] width 50 height 11
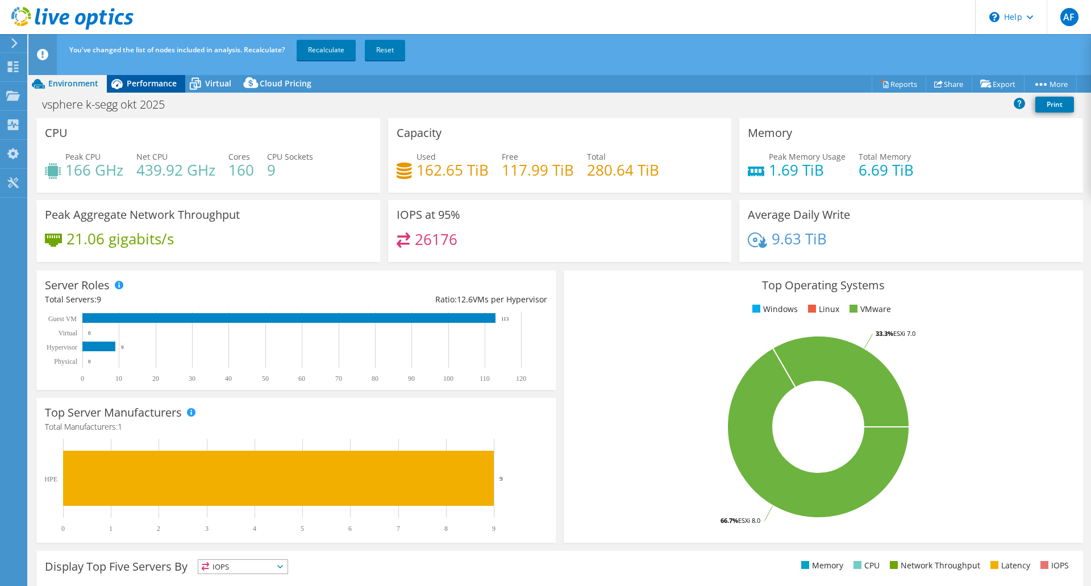
click at [151, 84] on span "Performance" at bounding box center [152, 83] width 50 height 11
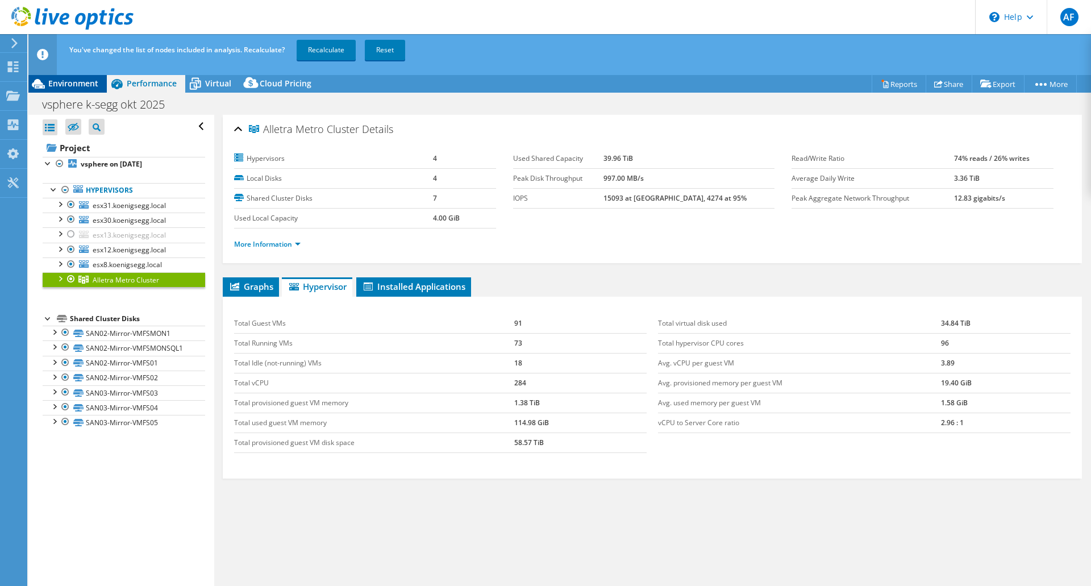
click at [76, 84] on span "Environment" at bounding box center [73, 83] width 50 height 11
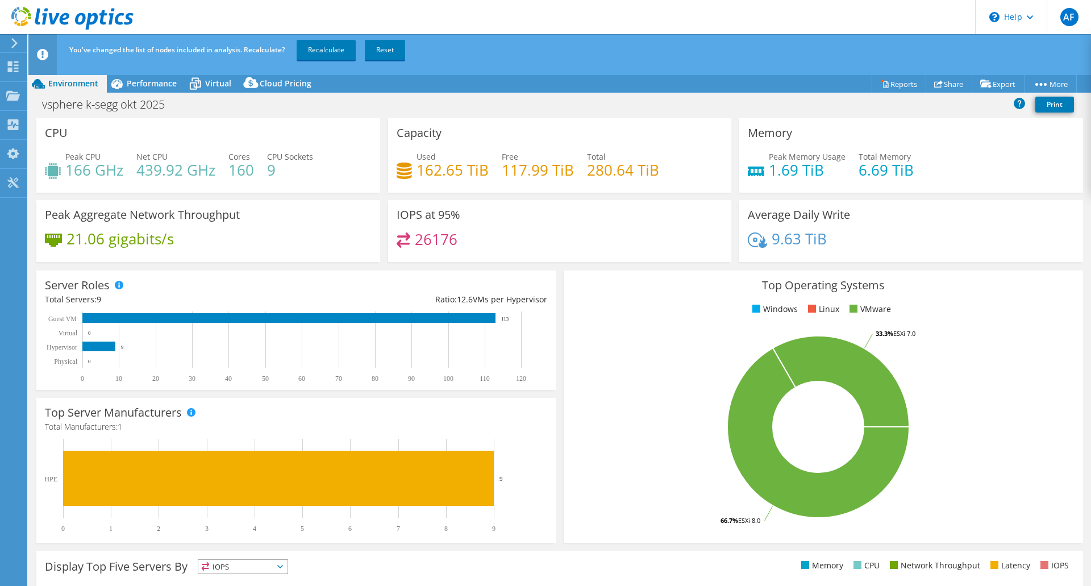
click at [126, 73] on header "You've changed the list of nodes included in analysis. Recalculate? Recalculate…" at bounding box center [577, 54] width 1098 height 41
click at [128, 89] on div "Performance" at bounding box center [146, 83] width 78 height 18
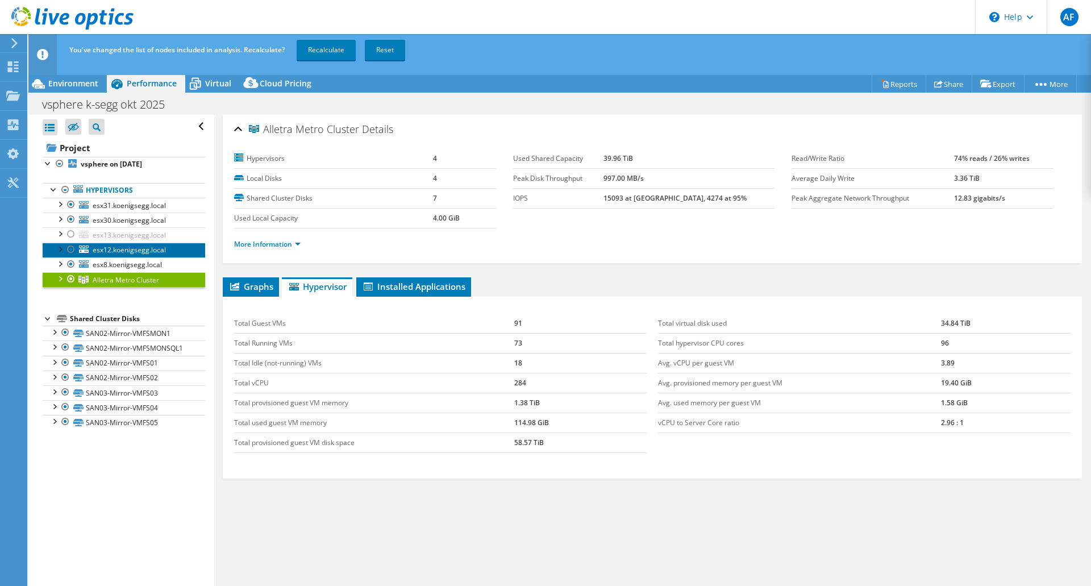
click at [105, 247] on span "esx12.koenigsegg.local" at bounding box center [129, 250] width 73 height 10
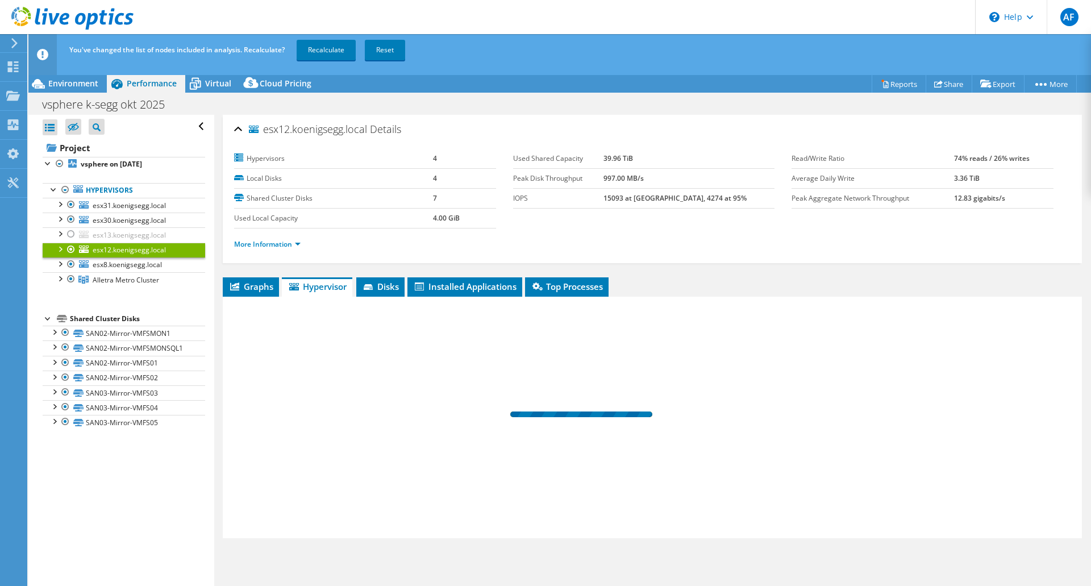
click at [60, 243] on div at bounding box center [59, 248] width 11 height 11
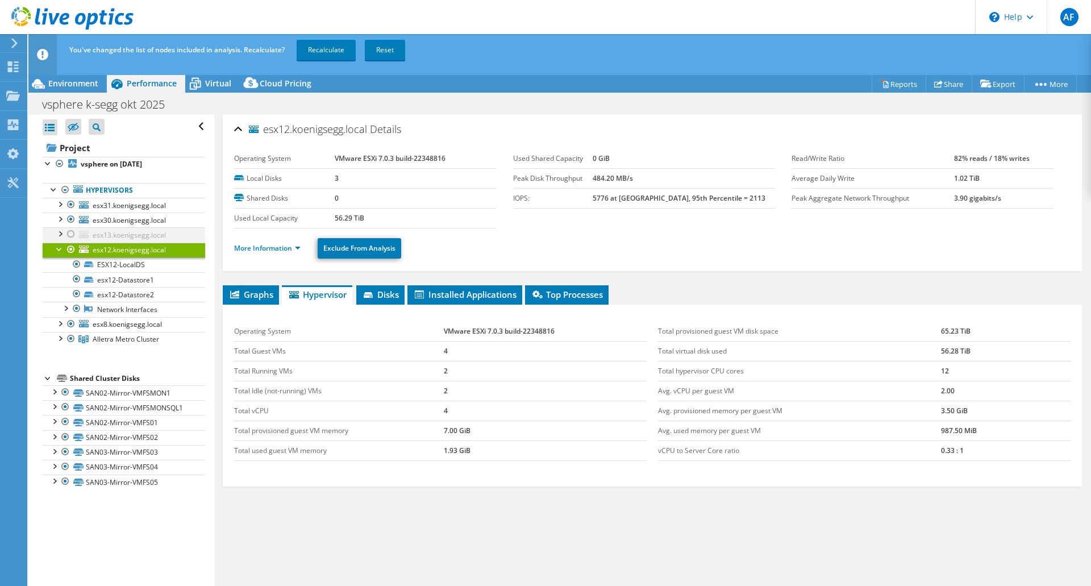
click at [60, 232] on div at bounding box center [59, 232] width 11 height 11
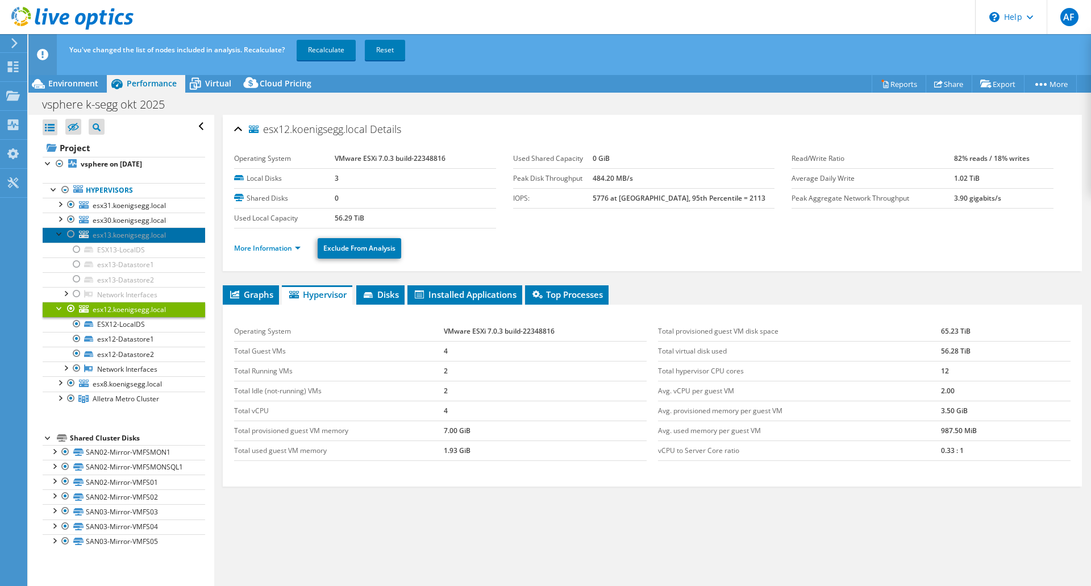
click at [151, 238] on span "esx13.koenigsegg.local" at bounding box center [129, 235] width 73 height 10
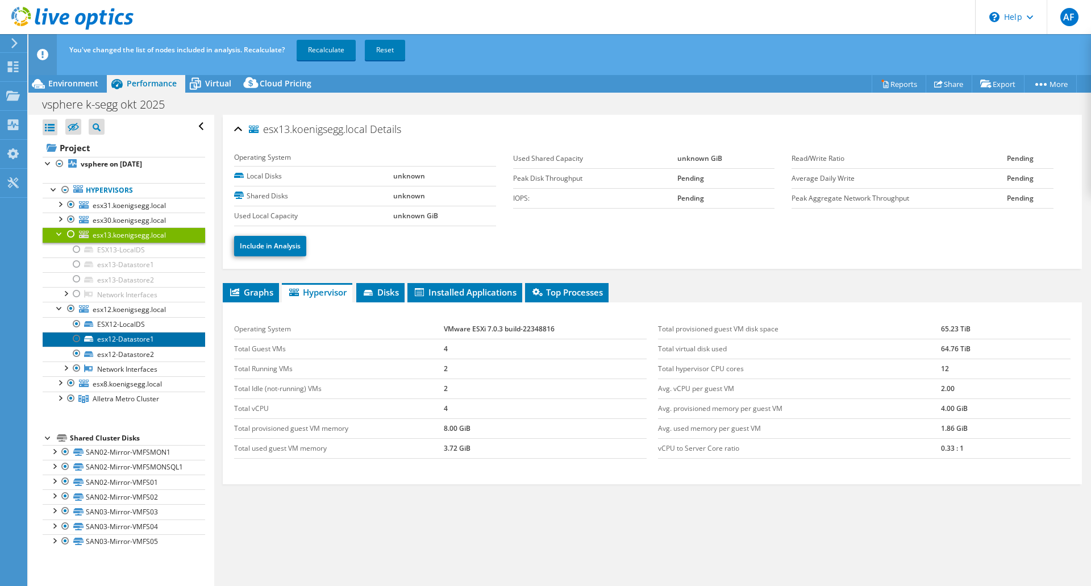
click at [125, 343] on link "esx12-Datastore1" at bounding box center [124, 339] width 163 height 15
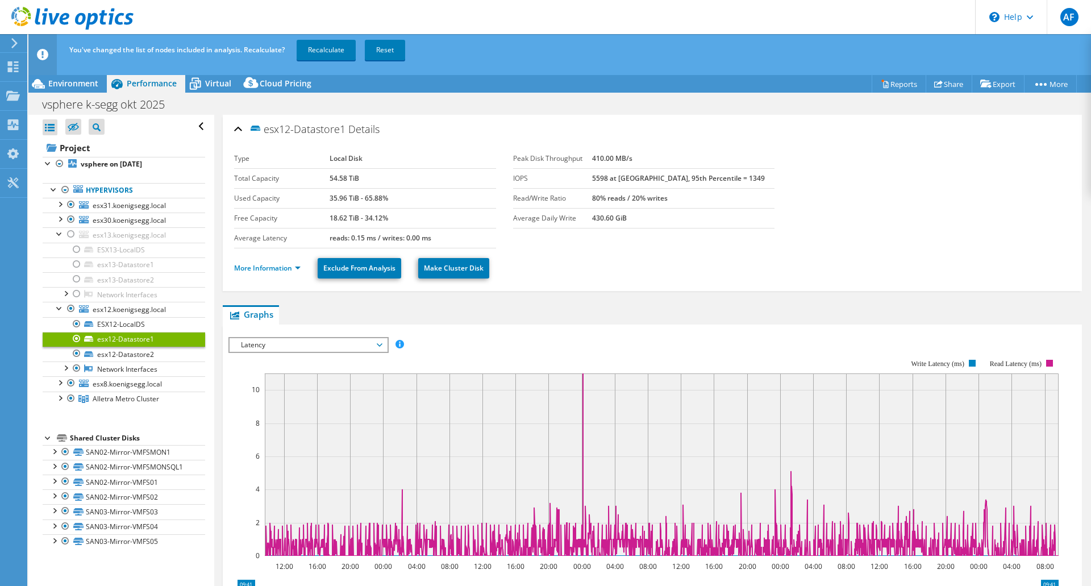
click at [77, 339] on div at bounding box center [76, 339] width 11 height 14
click at [361, 351] on span "Latency" at bounding box center [308, 345] width 146 height 14
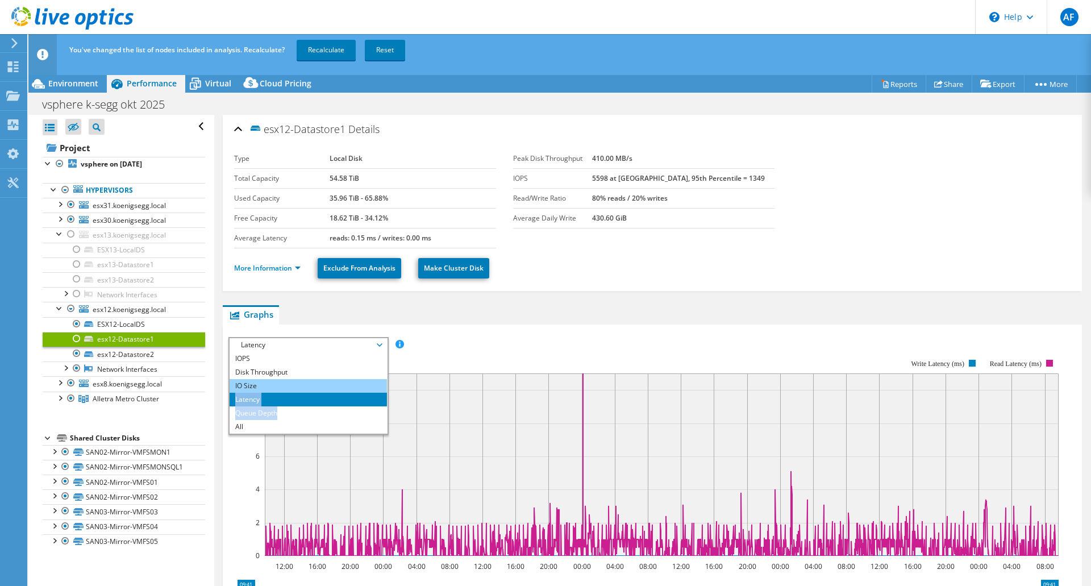
drag, startPoint x: 310, startPoint y: 419, endPoint x: 315, endPoint y: 384, distance: 35.0
click at [315, 384] on ul "IOPS Disk Throughput IO Size Latency Queue Depth CPU Percentage Memory Page Fau…" at bounding box center [308, 393] width 157 height 82
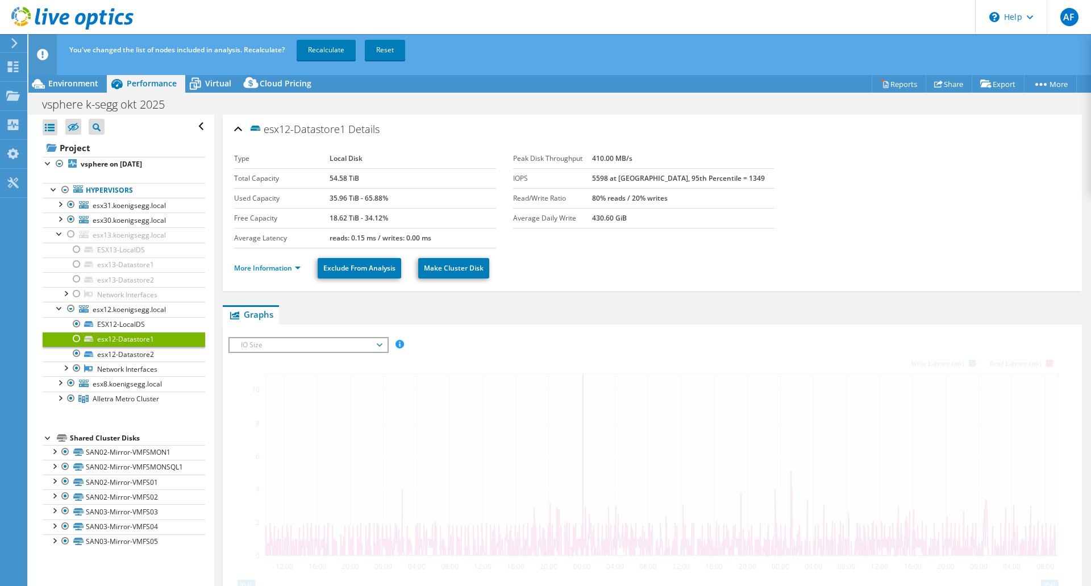
click at [315, 383] on div at bounding box center [652, 531] width 848 height 388
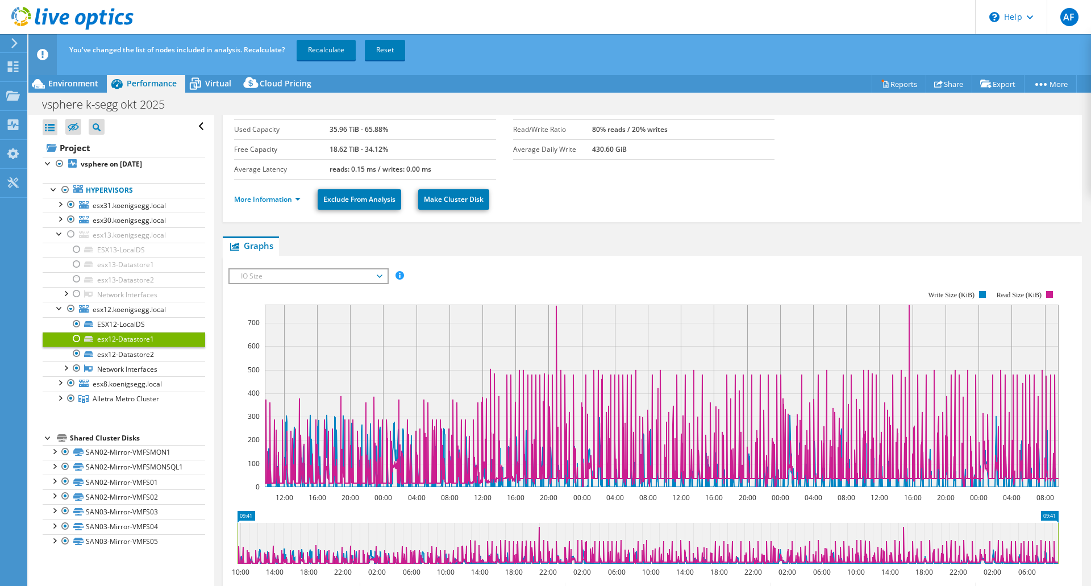
scroll to position [171, 0]
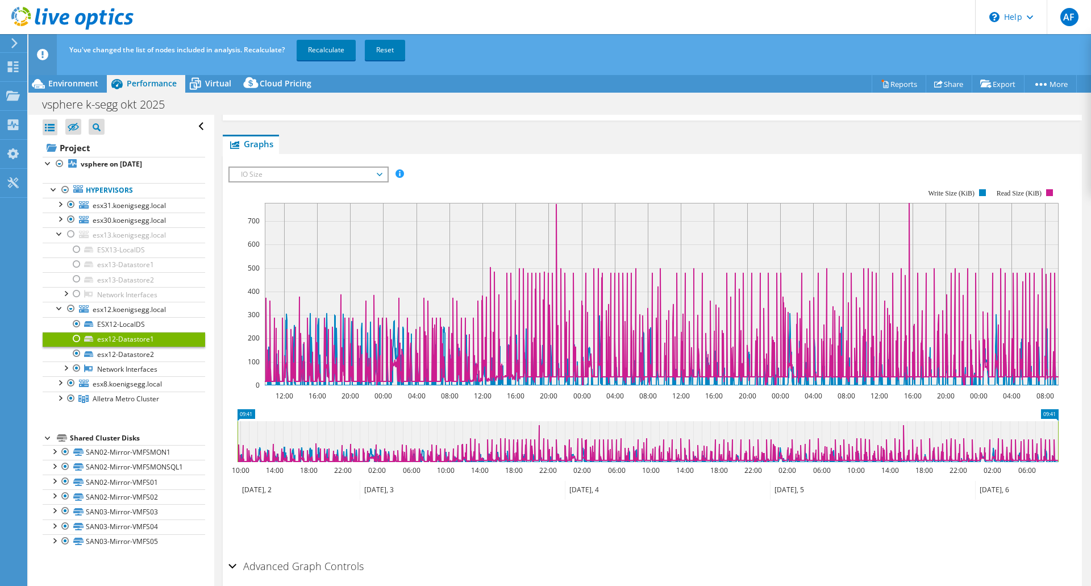
click at [386, 180] on span "IO Size" at bounding box center [308, 175] width 157 height 14
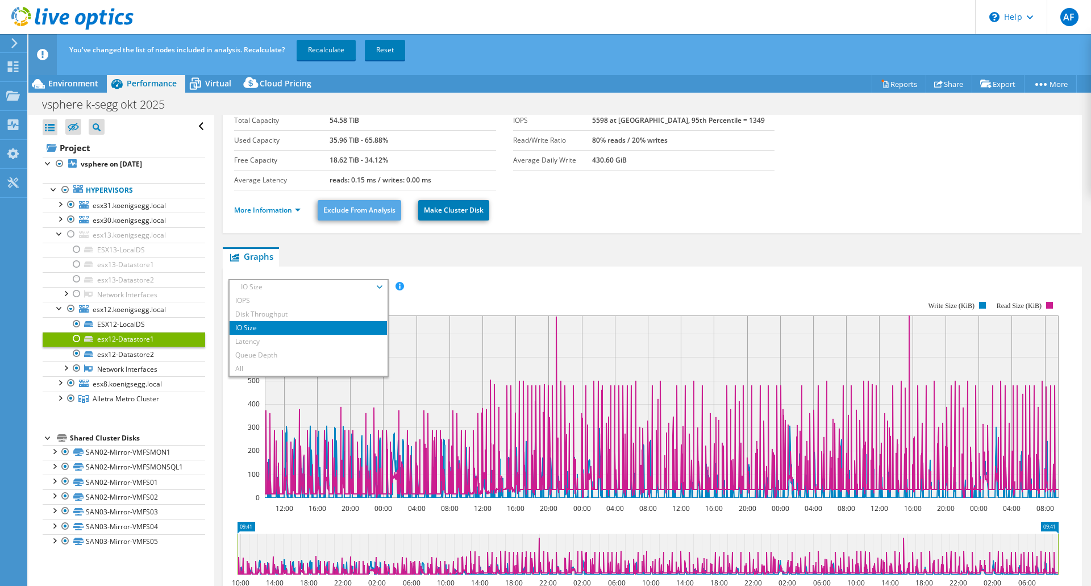
scroll to position [57, 0]
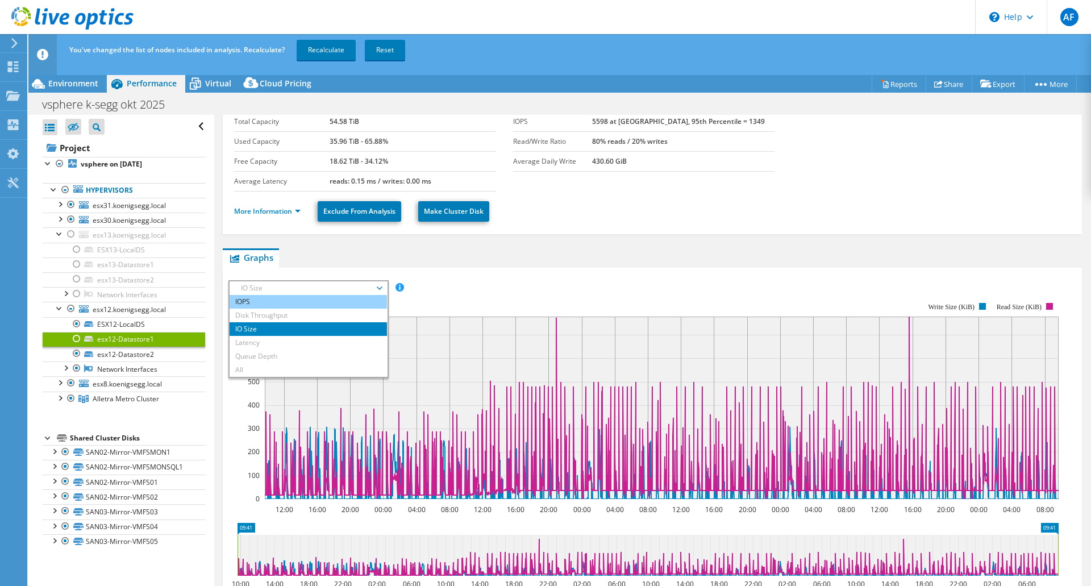
click at [288, 298] on li "IOPS" at bounding box center [308, 302] width 157 height 14
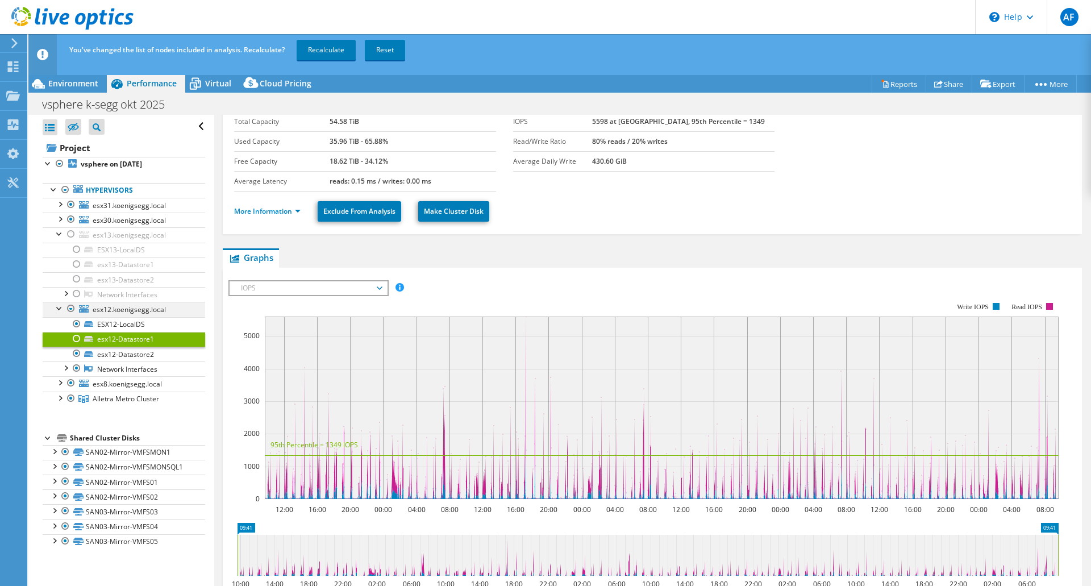
click at [65, 311] on div at bounding box center [59, 307] width 11 height 11
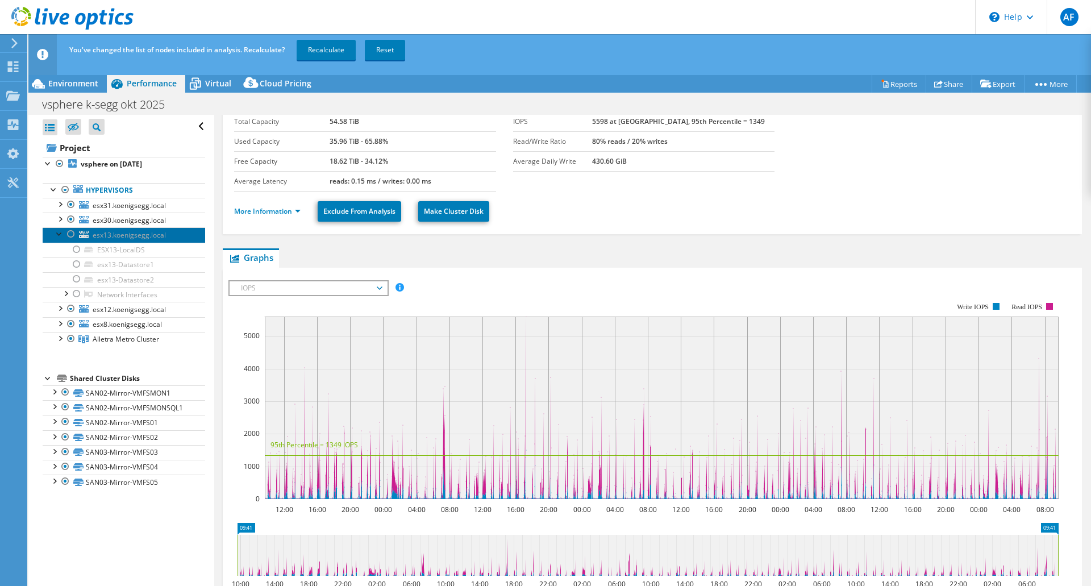
click at [51, 235] on link "esx13.koenigsegg.local" at bounding box center [124, 234] width 163 height 15
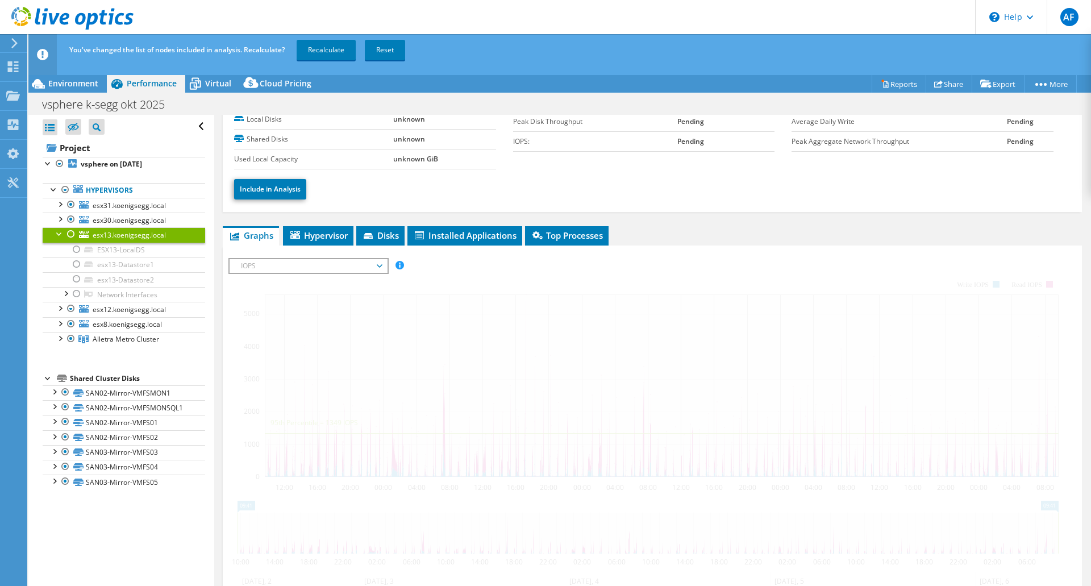
click at [65, 238] on div at bounding box center [70, 234] width 11 height 14
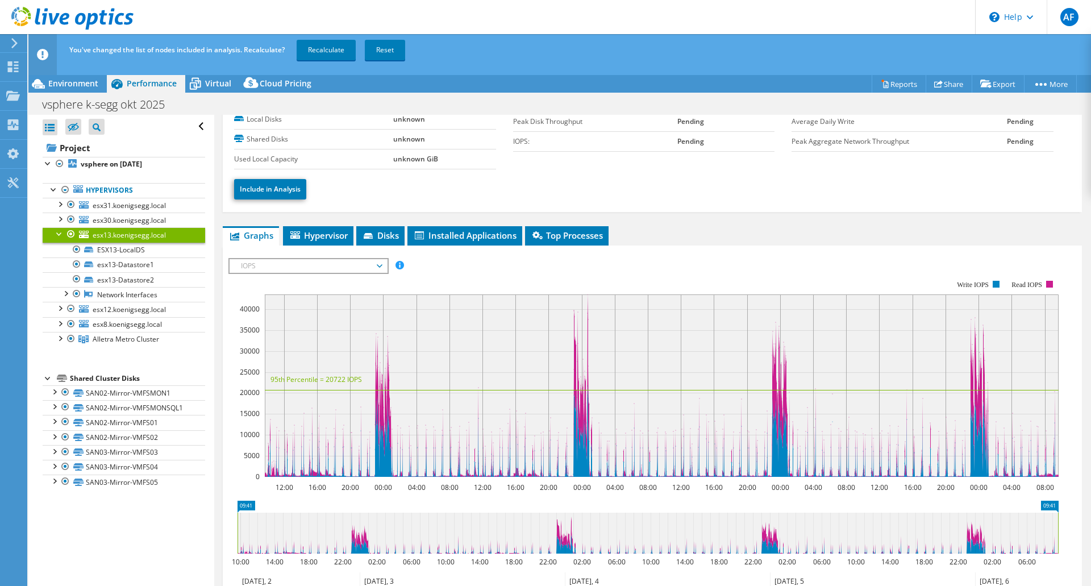
click at [60, 235] on div at bounding box center [59, 232] width 11 height 11
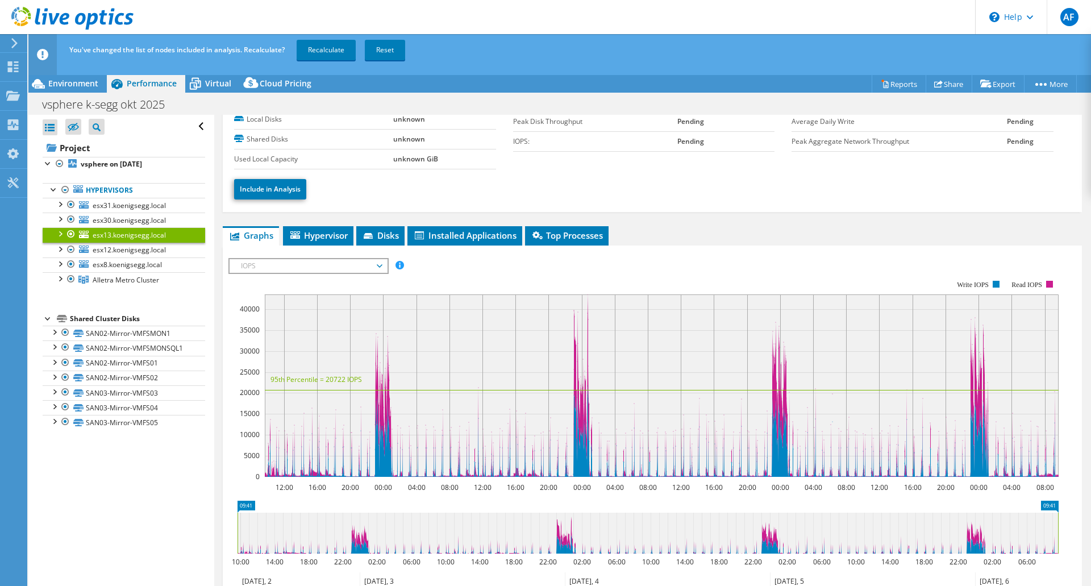
click at [140, 497] on div "Open All Close All Hide Excluded Nodes Project Tree Filter" at bounding box center [120, 359] width 185 height 489
click at [143, 269] on span "esx8.koenigsegg.local" at bounding box center [127, 265] width 69 height 10
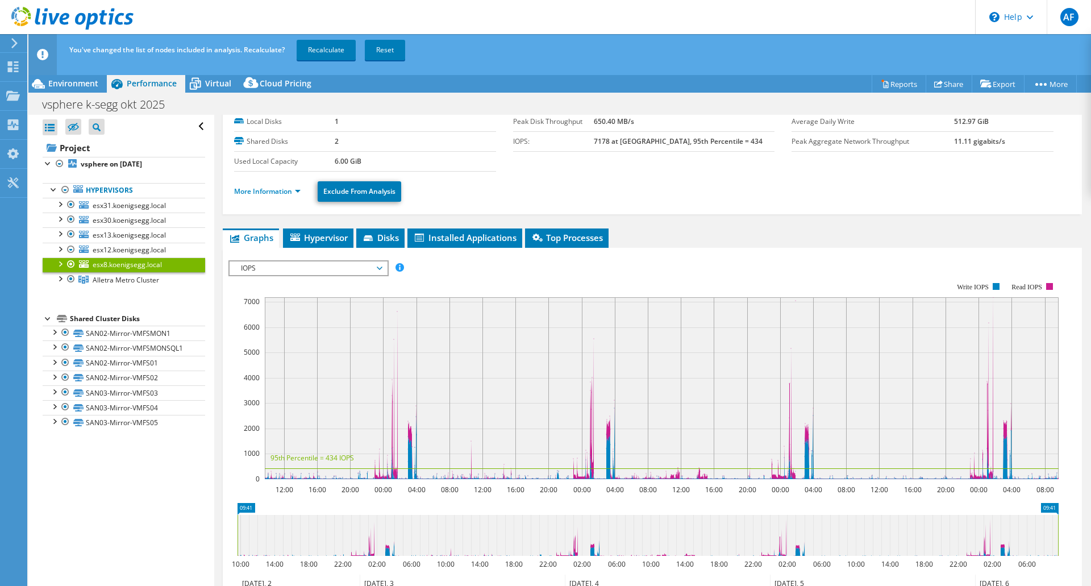
click at [143, 294] on ul "Hypervisors esx31.koenigsegg.local esx31-Datastore01" at bounding box center [124, 235] width 163 height 127
click at [331, 231] on li "Hypervisor" at bounding box center [318, 237] width 70 height 19
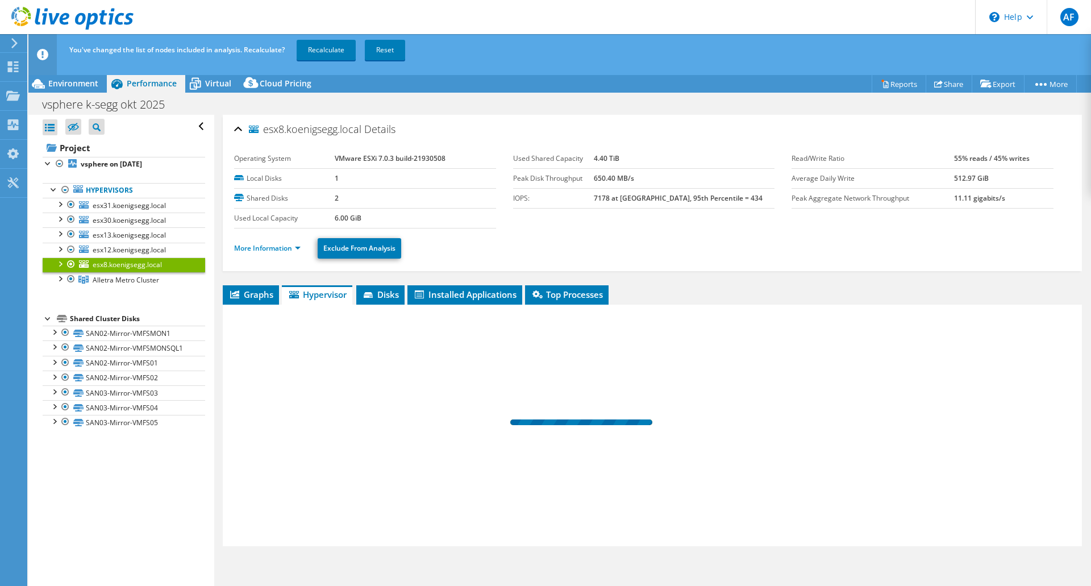
scroll to position [0, 0]
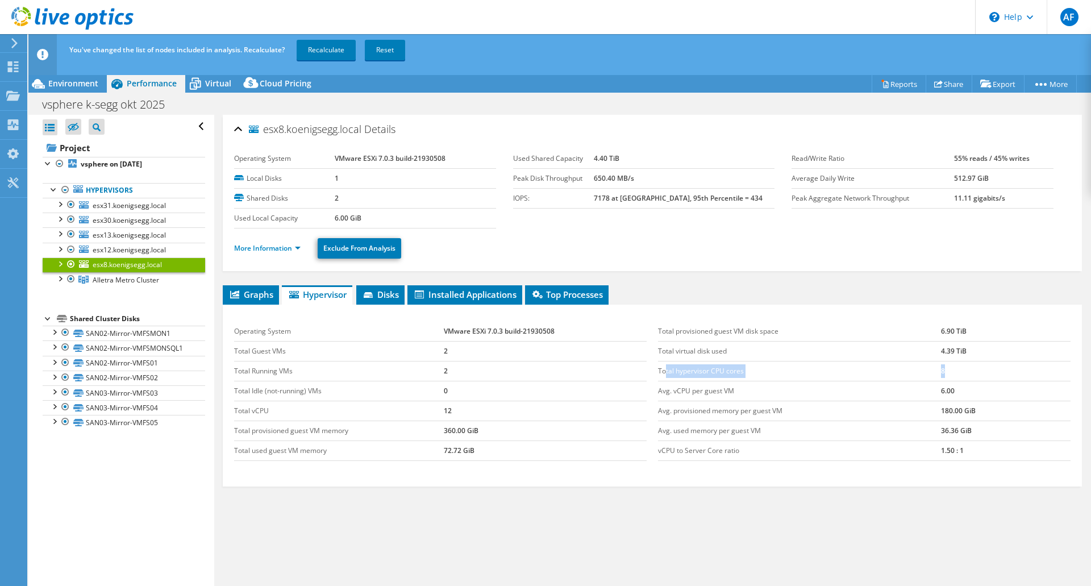
drag, startPoint x: 664, startPoint y: 374, endPoint x: 958, endPoint y: 375, distance: 293.3
click at [958, 375] on tr "Total hypervisor CPU cores 8" at bounding box center [864, 371] width 413 height 20
click at [958, 375] on td "8" at bounding box center [1006, 371] width 130 height 20
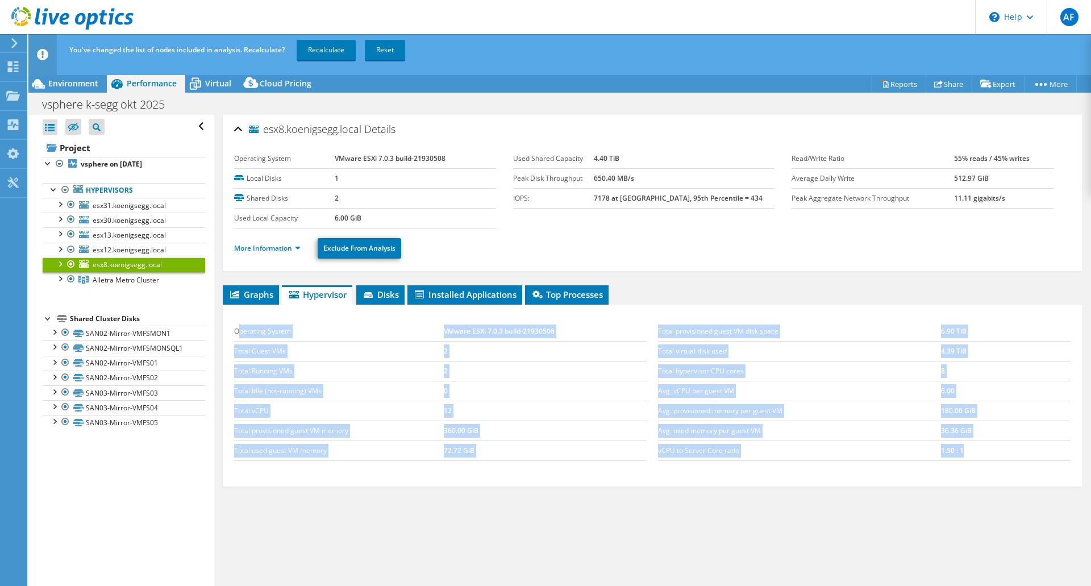
drag, startPoint x: 978, startPoint y: 453, endPoint x: 254, endPoint y: 336, distance: 733.5
click at [228, 338] on div "Operating System VMware ESXi 7.0.3 build-21930508 Total Guest VMs 2 Total Runni…" at bounding box center [652, 391] width 848 height 162
click at [255, 336] on td "Operating System" at bounding box center [338, 332] width 209 height 20
click at [302, 345] on td "Total Guest VMs" at bounding box center [338, 351] width 209 height 20
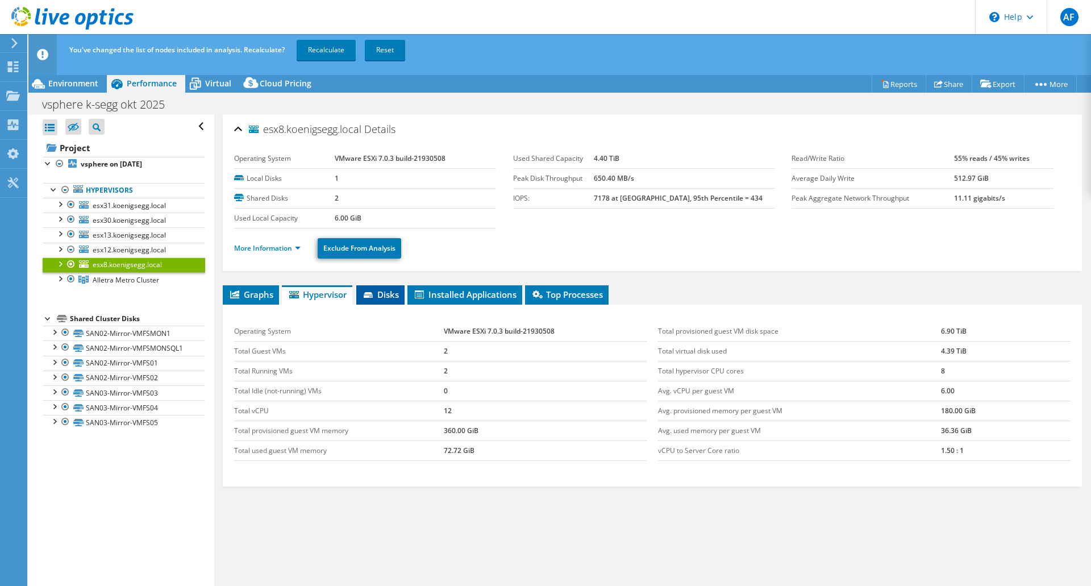
click at [381, 299] on span "Disks" at bounding box center [380, 294] width 37 height 11
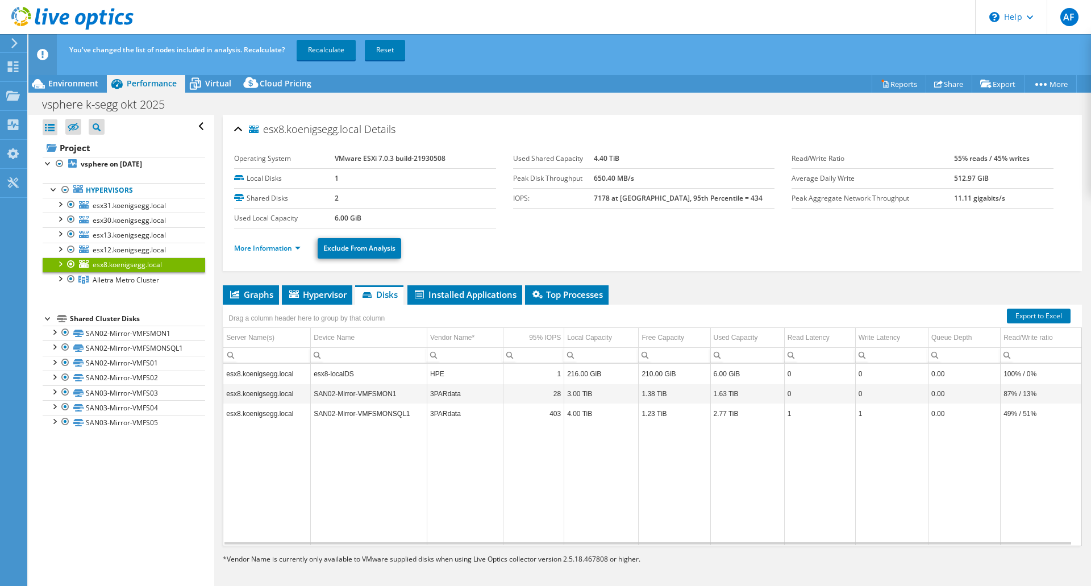
click at [69, 262] on div at bounding box center [70, 264] width 11 height 14
click at [68, 264] on div at bounding box center [70, 264] width 11 height 14
click at [122, 252] on span "esx12.koenigsegg.local" at bounding box center [129, 250] width 73 height 10
